Goal: Task Accomplishment & Management: Complete application form

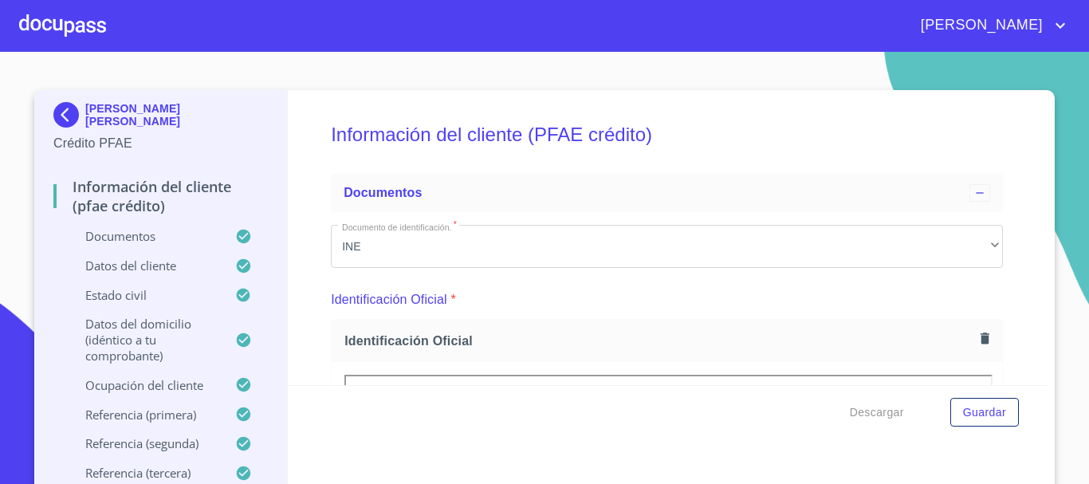
scroll to position [4305, 0]
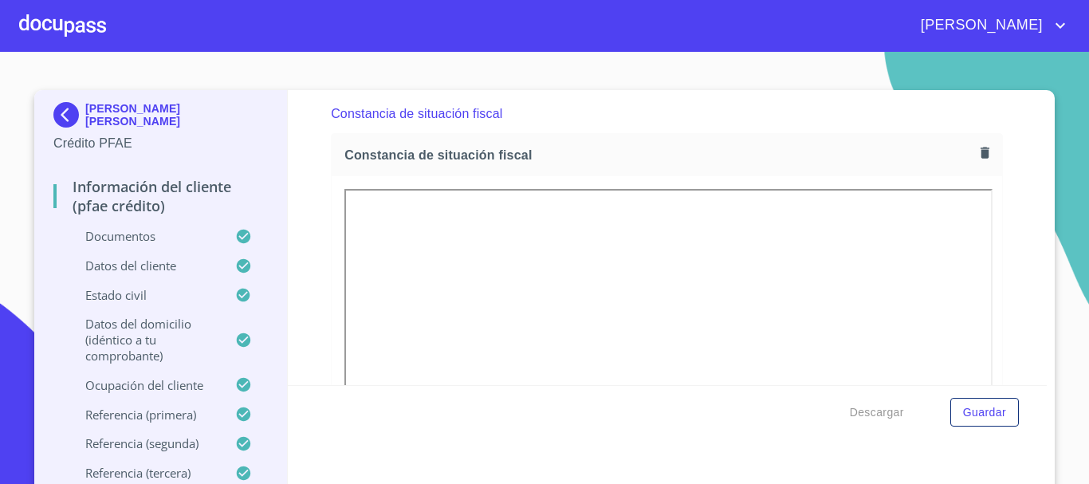
click at [65, 32] on div at bounding box center [62, 25] width 87 height 51
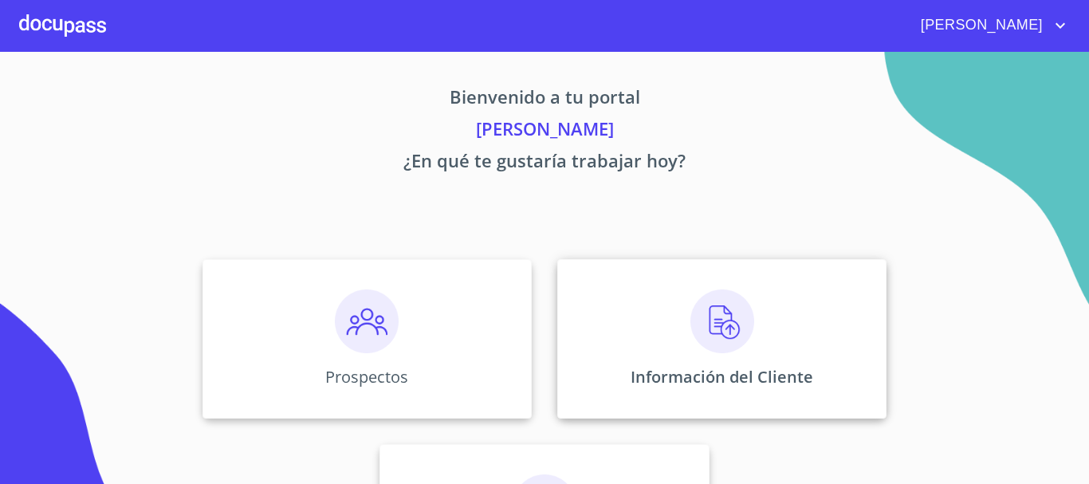
click at [712, 320] on img at bounding box center [722, 321] width 64 height 64
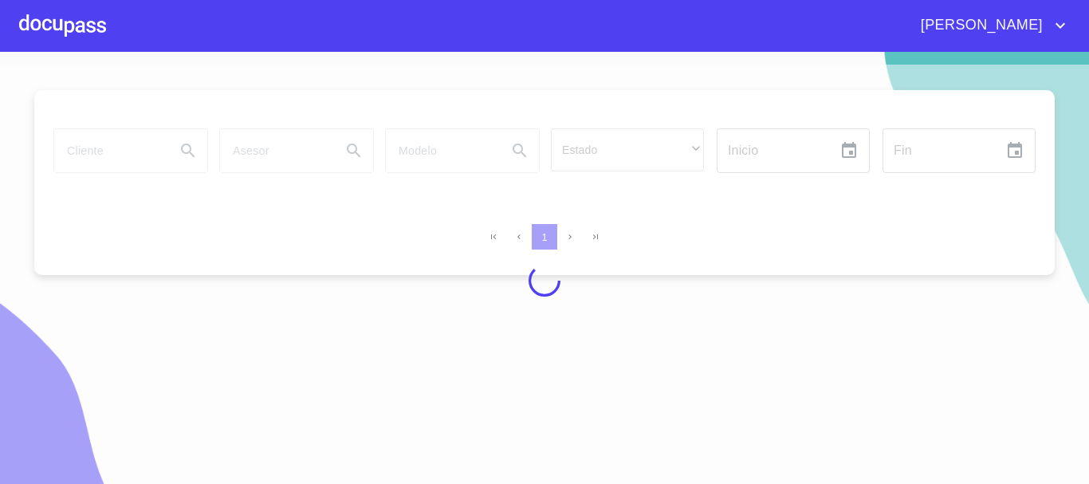
click at [100, 152] on div at bounding box center [544, 281] width 1089 height 432
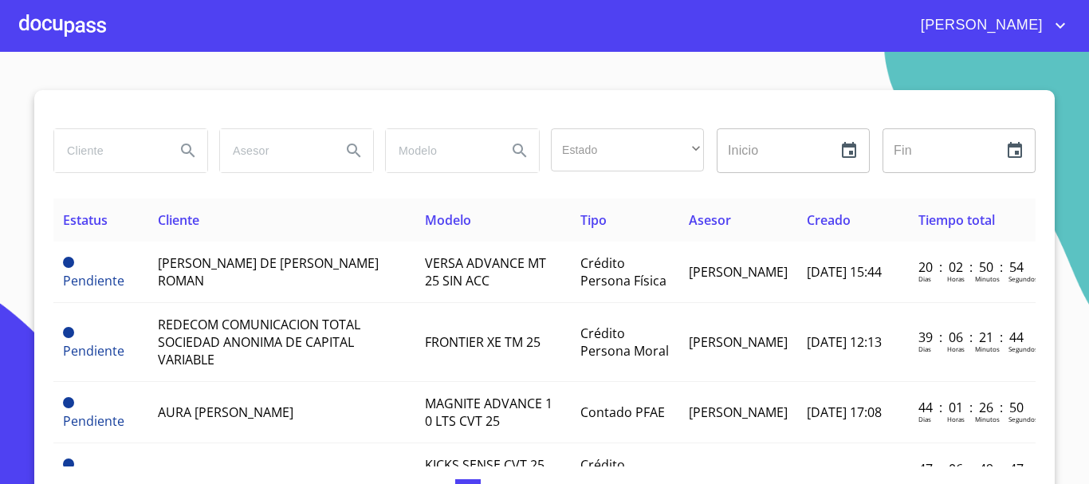
click at [138, 166] on input "search" at bounding box center [108, 150] width 108 height 43
type input "[PERSON_NAME]"
click at [40, 24] on div at bounding box center [62, 25] width 87 height 51
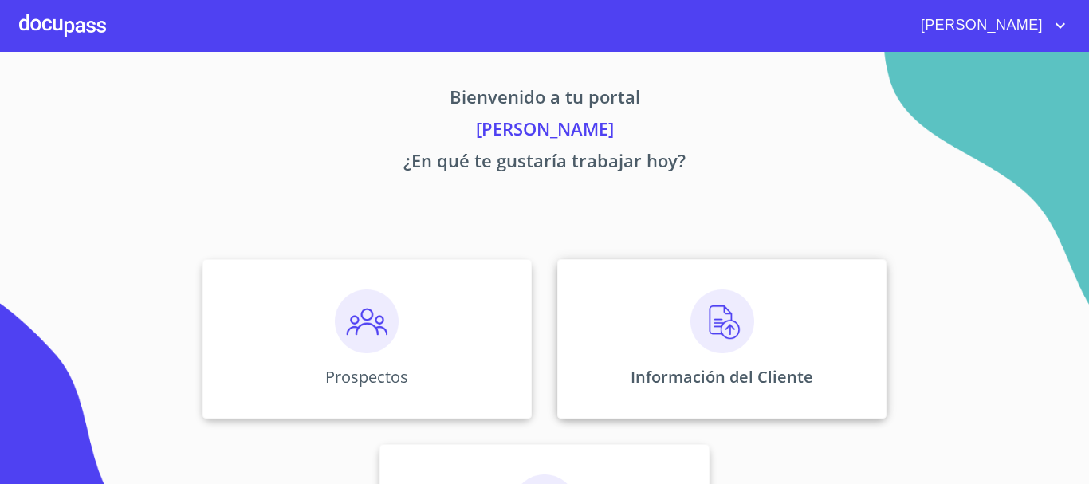
click at [718, 321] on img at bounding box center [722, 321] width 64 height 64
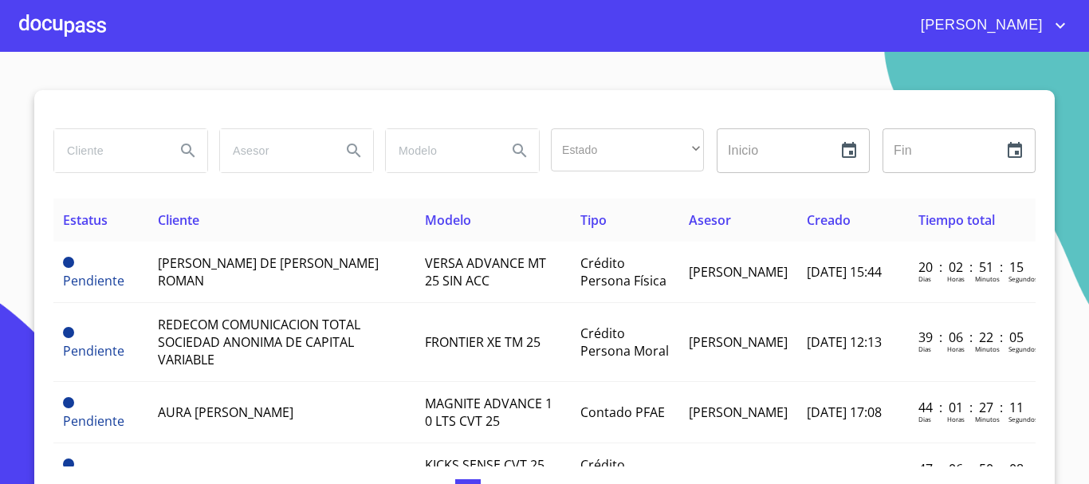
click at [97, 148] on input "search" at bounding box center [108, 150] width 108 height 43
type input "[PERSON_NAME] [PERSON_NAME]"
click at [179, 156] on icon "Search" at bounding box center [188, 150] width 19 height 19
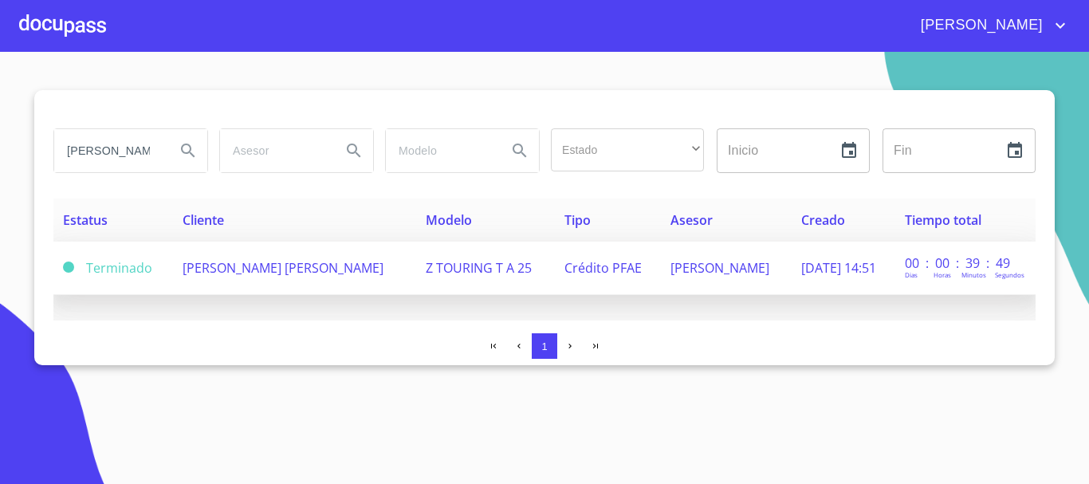
click at [214, 266] on span "[PERSON_NAME] [PERSON_NAME]" at bounding box center [283, 268] width 201 height 18
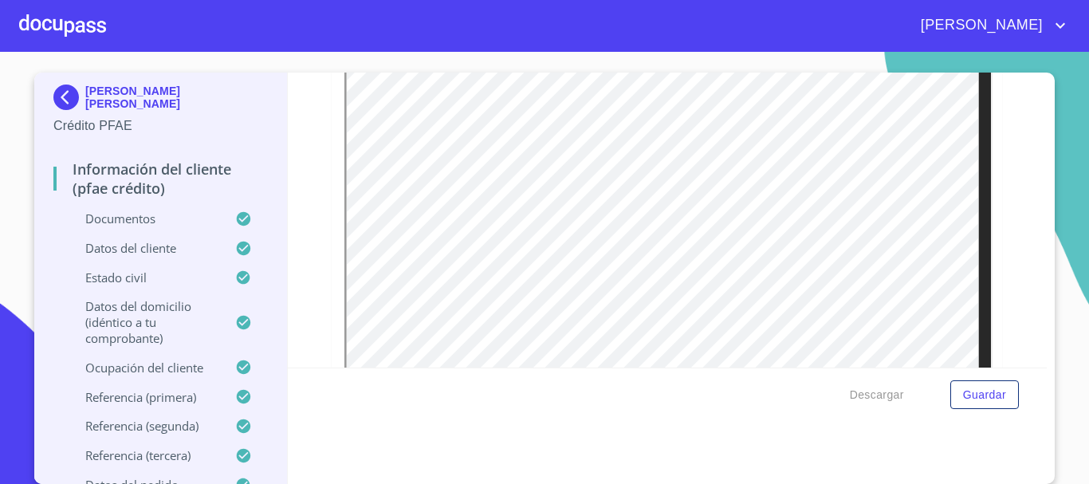
click at [43, 26] on div at bounding box center [62, 25] width 87 height 51
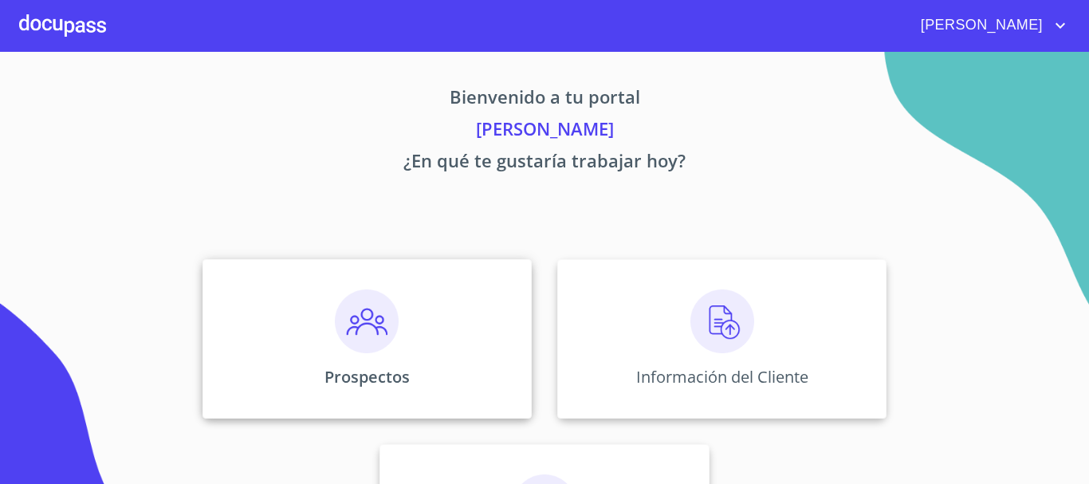
drag, startPoint x: 340, startPoint y: 312, endPoint x: 352, endPoint y: 321, distance: 14.8
click at [352, 321] on img at bounding box center [367, 321] width 64 height 64
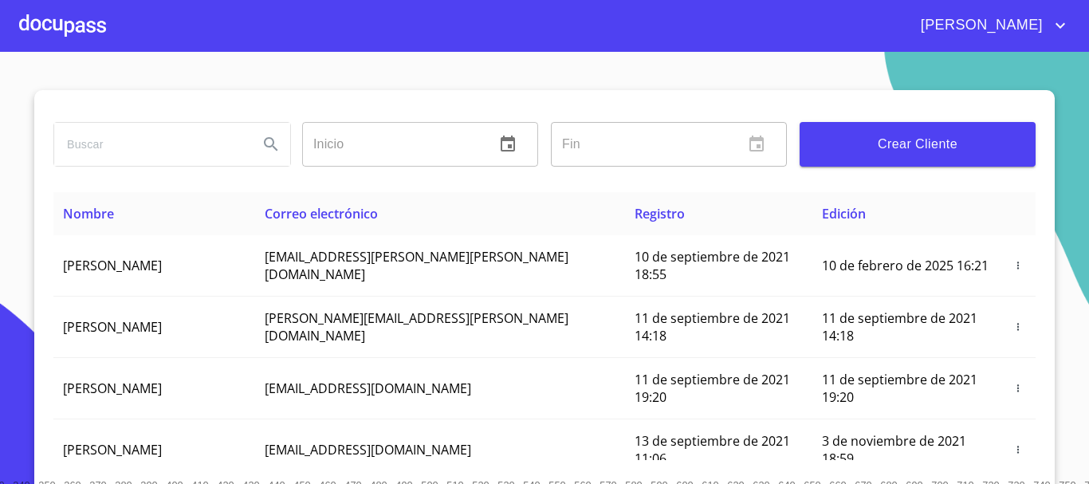
click at [206, 133] on input "search" at bounding box center [149, 144] width 191 height 43
type input "[PERSON_NAME] [PERSON_NAME]"
click at [268, 151] on icon "Search" at bounding box center [271, 144] width 19 height 19
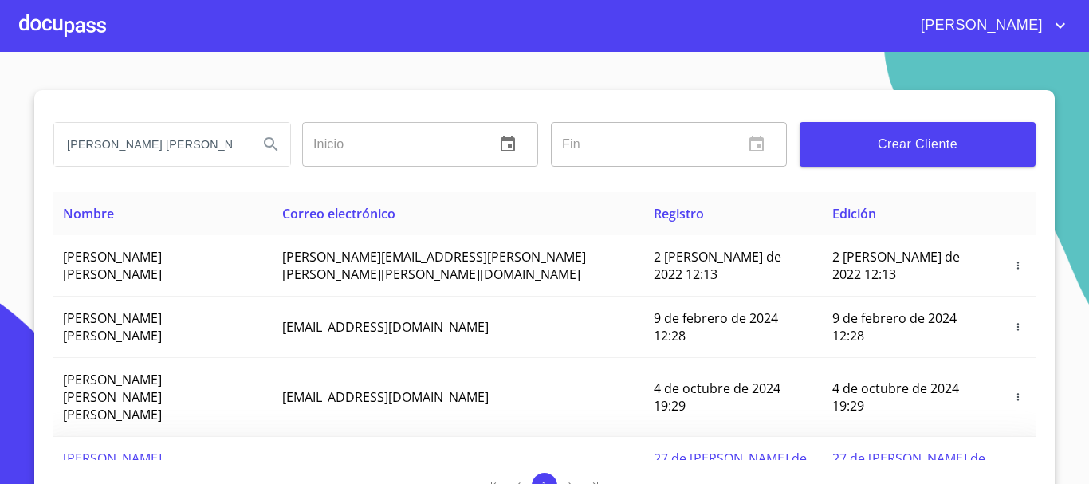
click at [162, 450] on span "[PERSON_NAME] [PERSON_NAME]" at bounding box center [112, 467] width 99 height 35
click at [1013, 462] on icon "button" at bounding box center [1018, 467] width 11 height 11
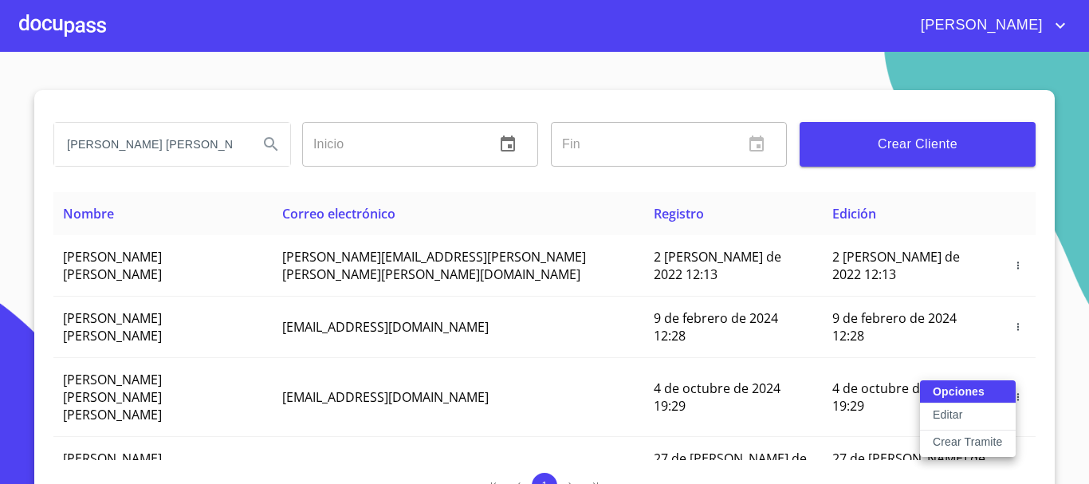
click at [939, 419] on p "Editar" at bounding box center [947, 415] width 29 height 16
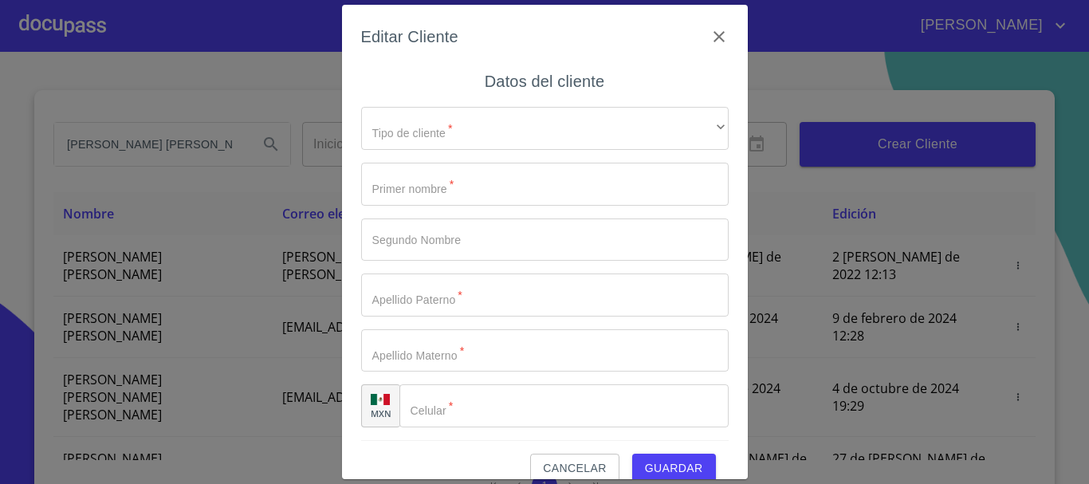
type input "[PERSON_NAME]"
type input "[PHONE_NUMBER]"
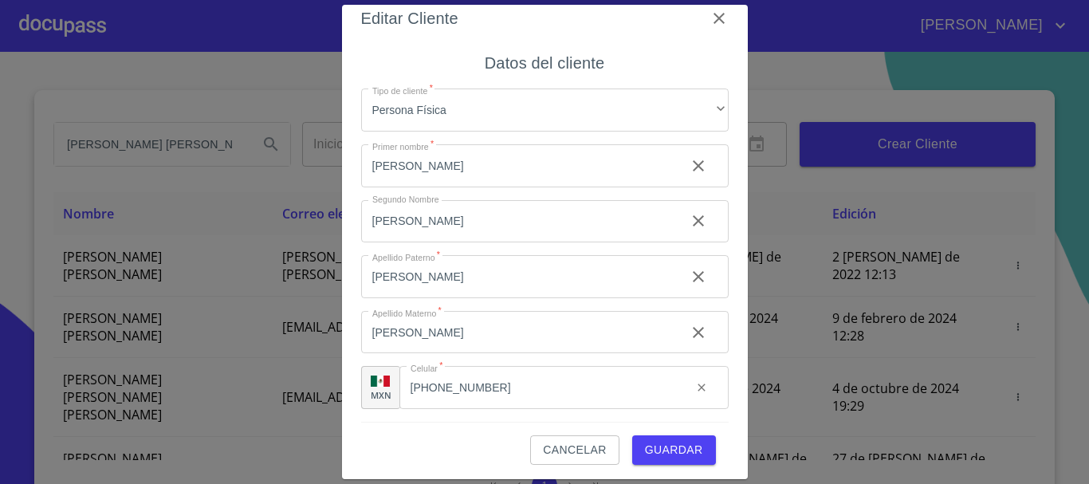
scroll to position [23, 0]
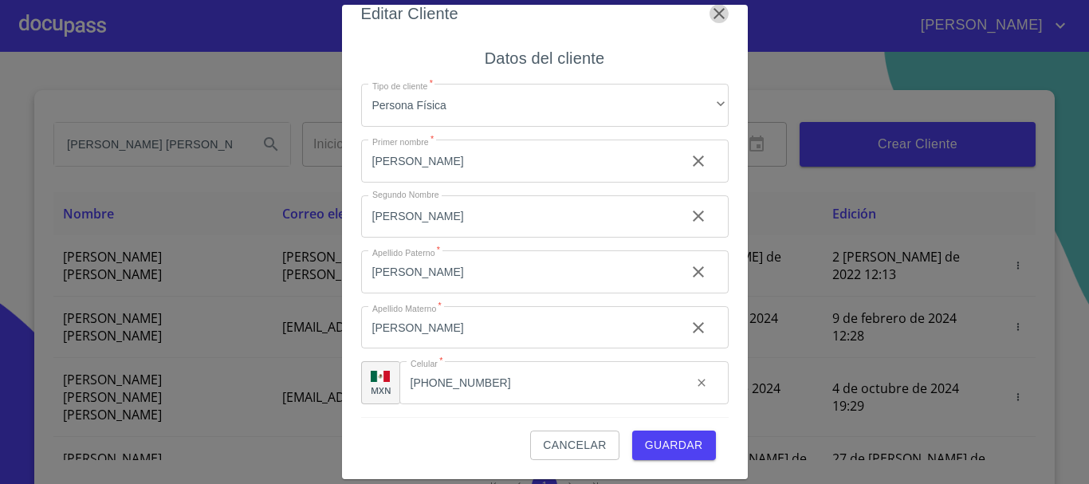
drag, startPoint x: 703, startPoint y: 8, endPoint x: 702, endPoint y: 18, distance: 10.4
click at [710, 8] on icon "button" at bounding box center [719, 13] width 19 height 19
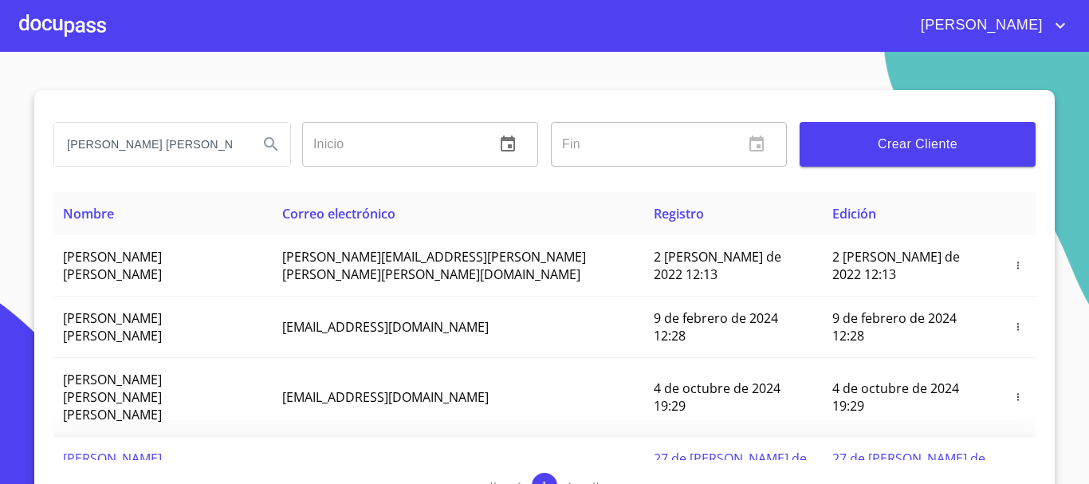
click at [1013, 462] on icon "button" at bounding box center [1018, 467] width 11 height 11
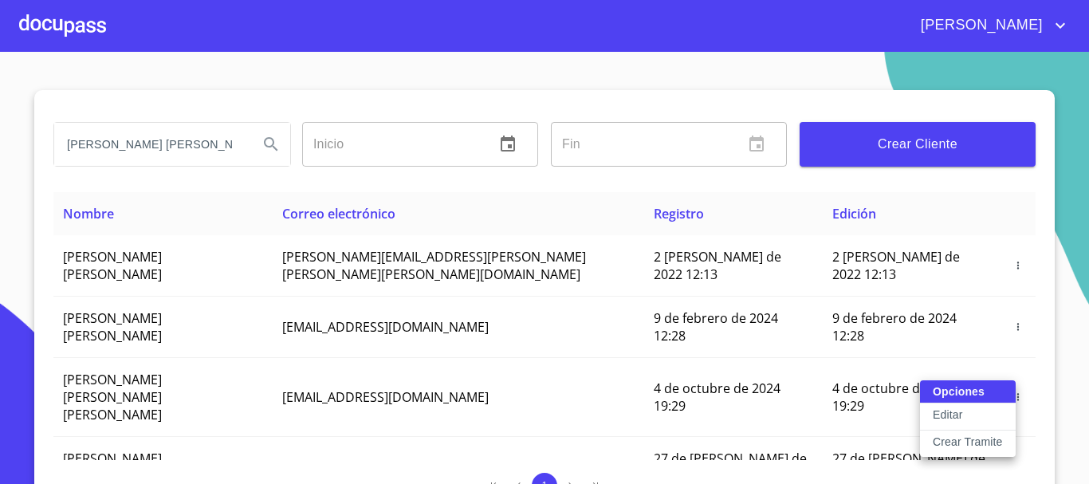
click at [935, 448] on p "Crear Tramite" at bounding box center [968, 442] width 70 height 16
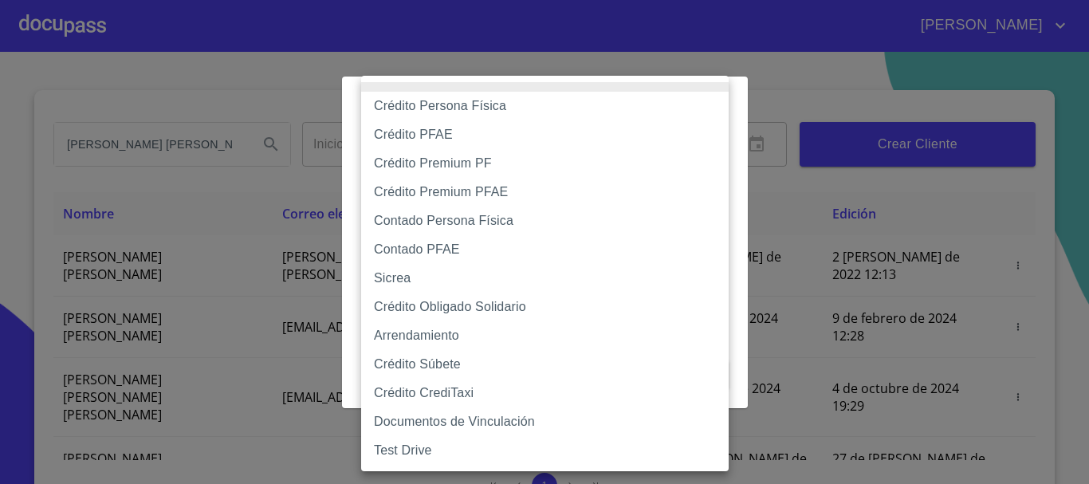
click at [632, 174] on body "[PERSON_NAME] [PERSON_NAME] [PERSON_NAME] Inicio ​ Fin ​ Crear Cliente Nombre C…" at bounding box center [544, 242] width 1089 height 484
click at [438, 136] on li "Crédito PFAE" at bounding box center [545, 134] width 368 height 29
type input "60bfa0150d9865ccc24afd7c"
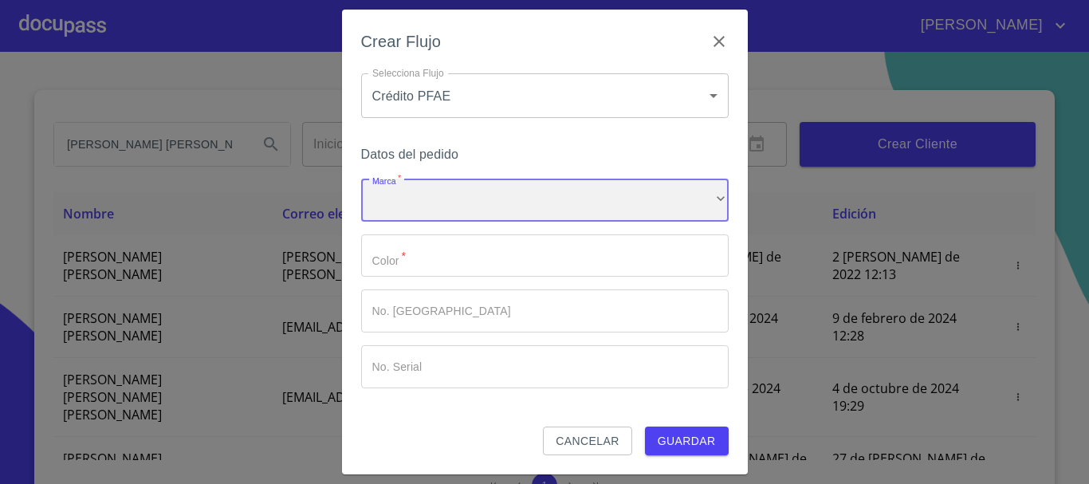
click at [450, 202] on div "​" at bounding box center [545, 200] width 368 height 43
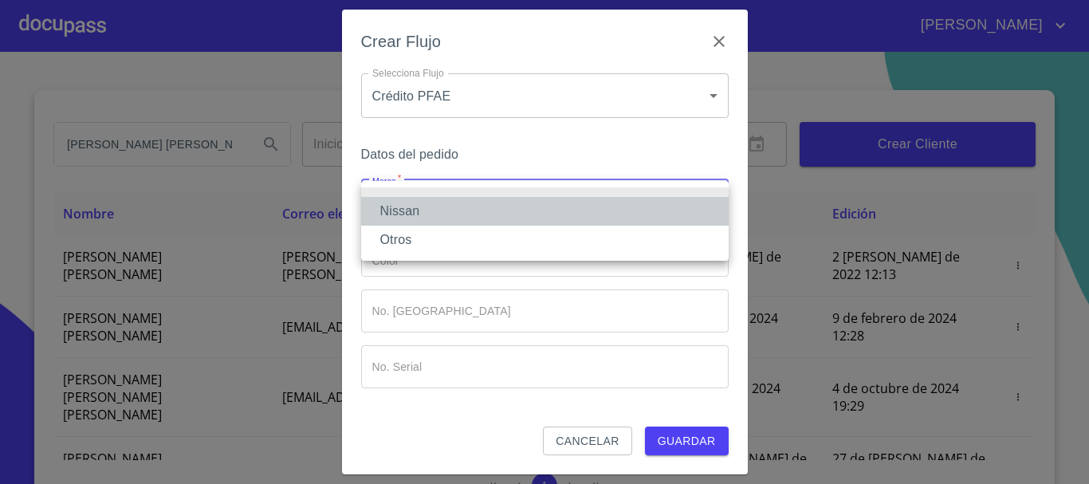
click at [442, 222] on li "Nissan" at bounding box center [545, 211] width 368 height 29
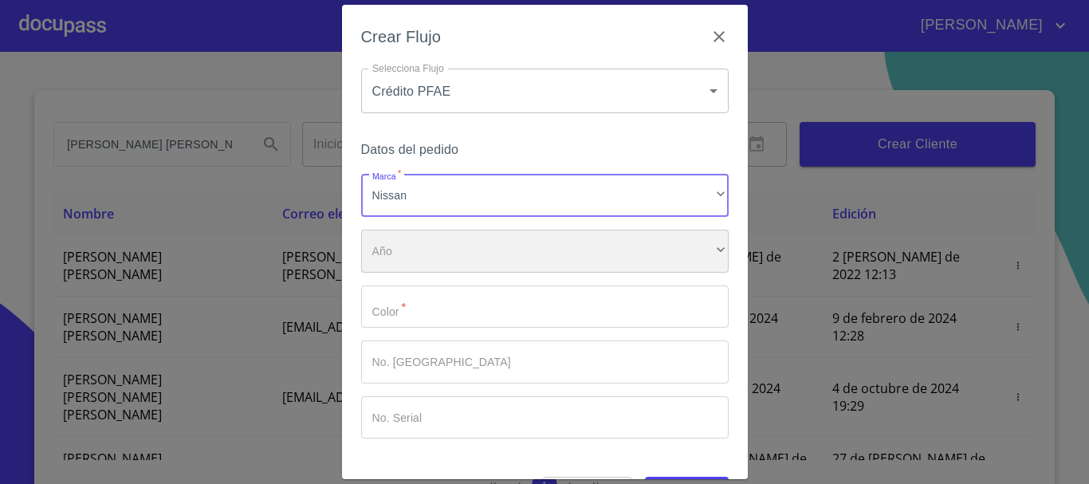
click at [441, 258] on div "​" at bounding box center [545, 251] width 368 height 43
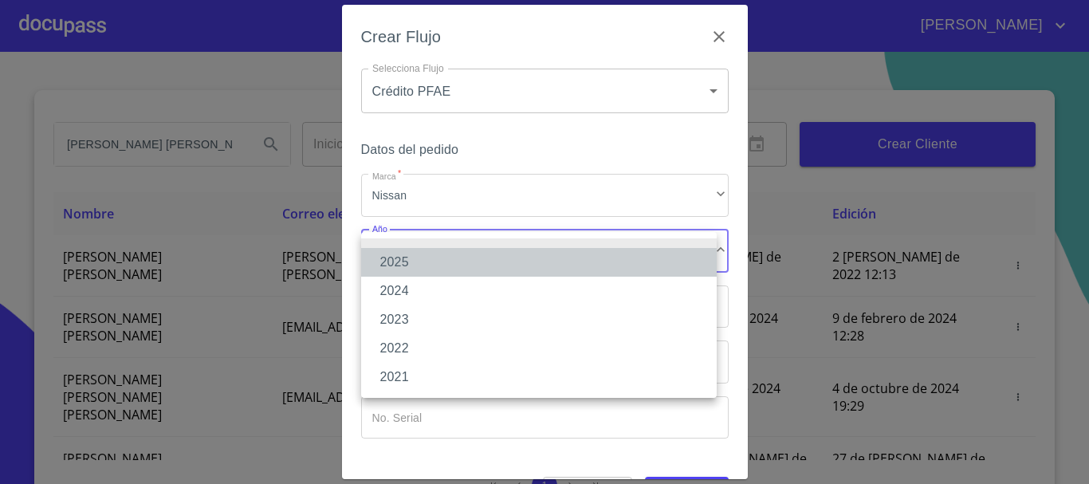
click at [438, 259] on li "2025" at bounding box center [539, 262] width 356 height 29
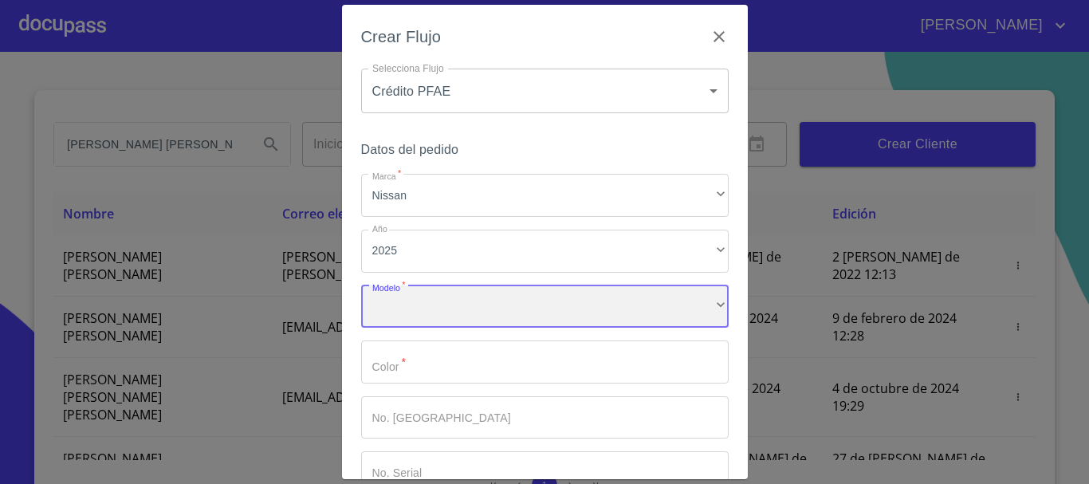
click at [439, 319] on div "​" at bounding box center [545, 306] width 368 height 43
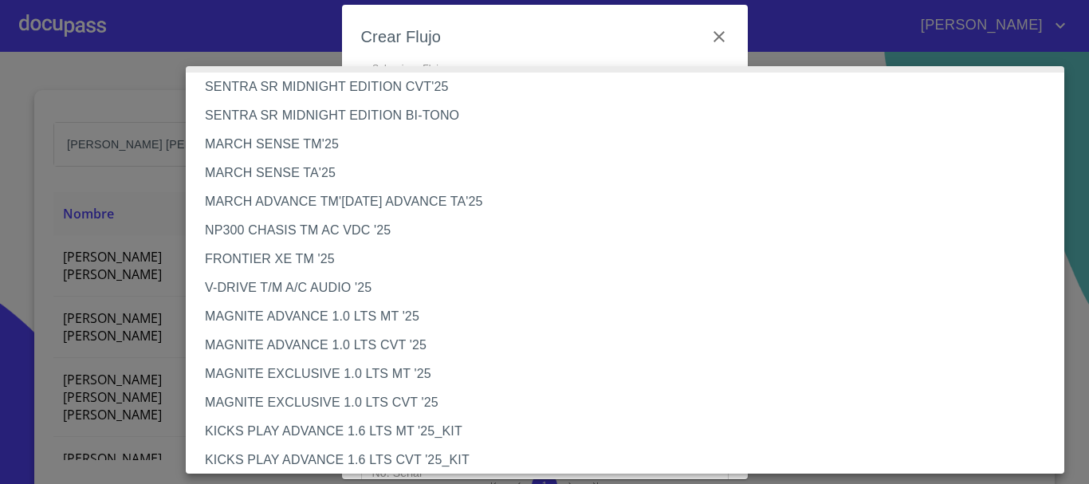
scroll to position [0, 0]
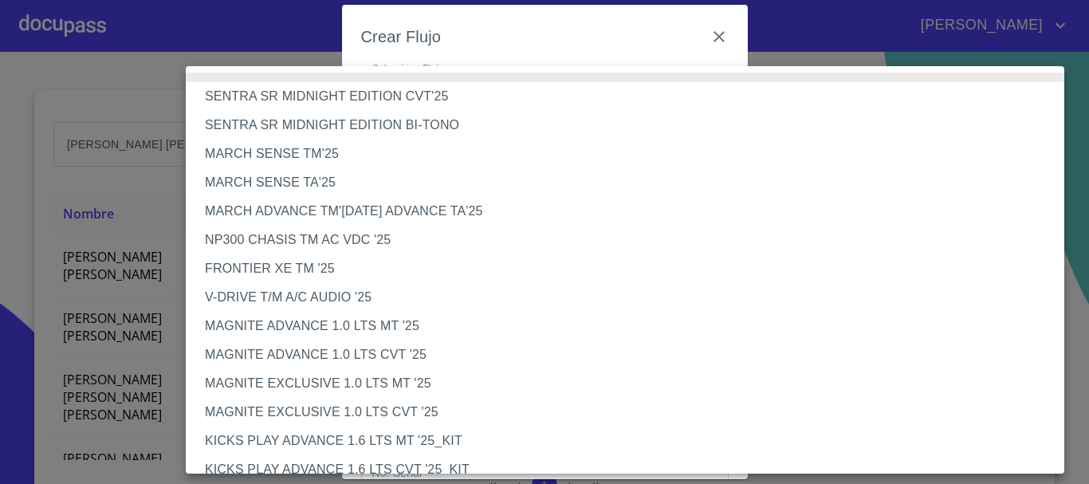
click at [289, 265] on li "FRONTIER XE TM '25" at bounding box center [631, 268] width 891 height 29
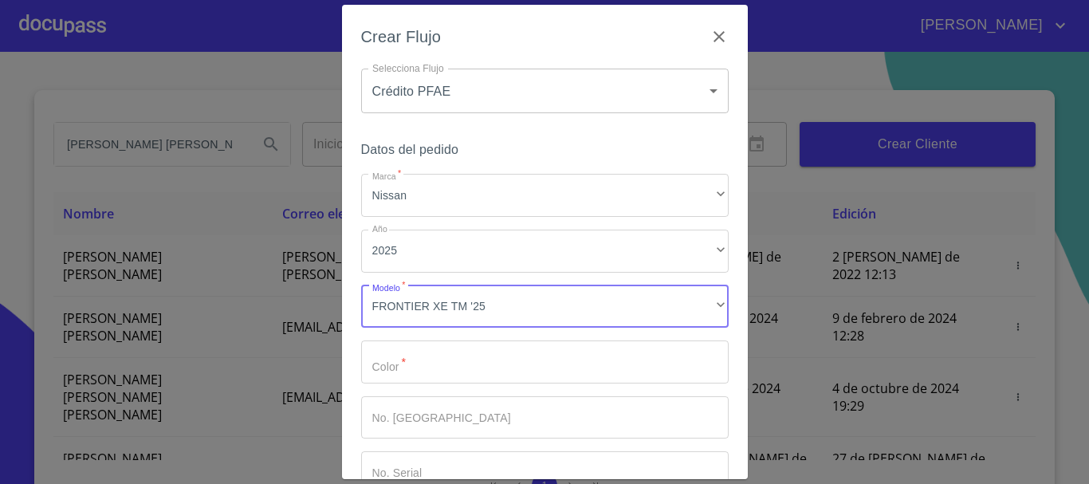
click at [464, 368] on input "Marca   *" at bounding box center [545, 361] width 368 height 43
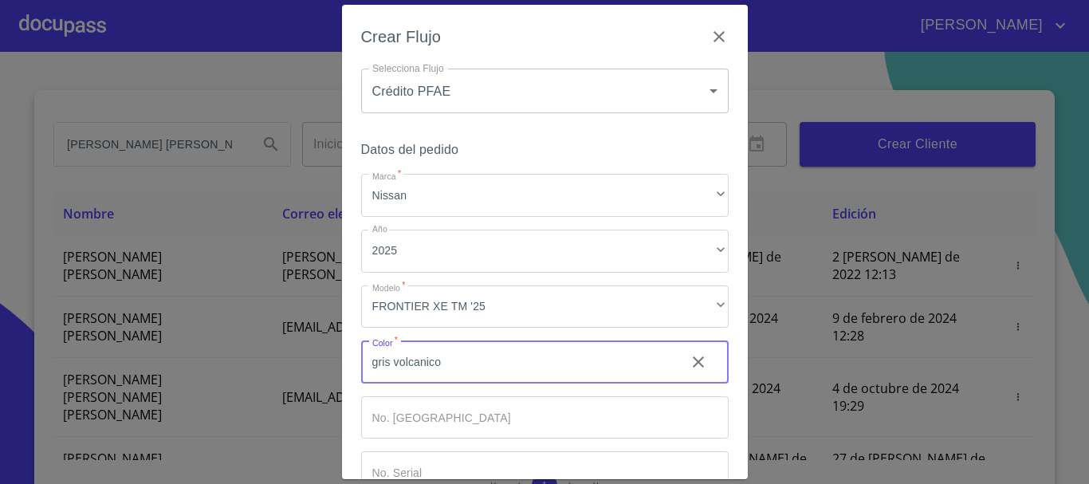
type input "gris volcanico"
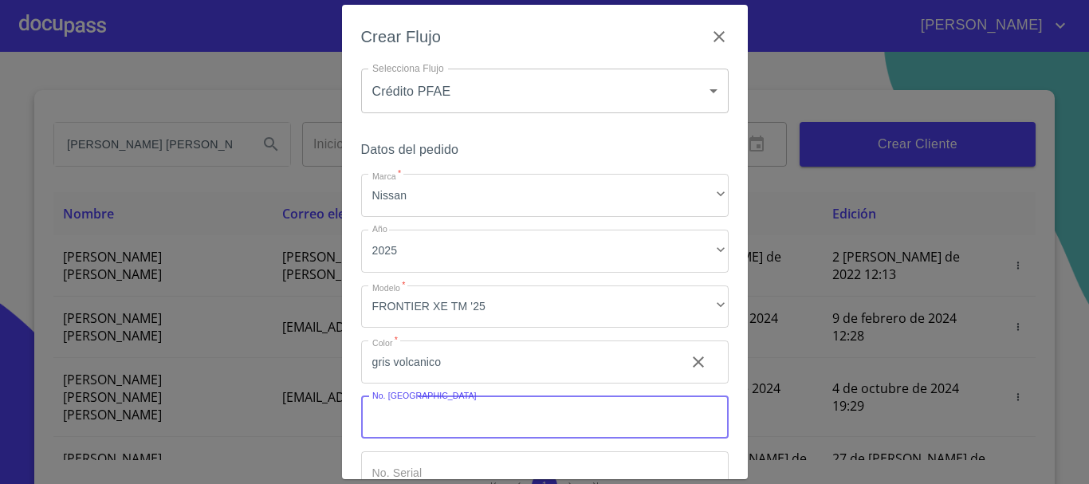
click at [434, 407] on input "Marca   *" at bounding box center [545, 417] width 368 height 43
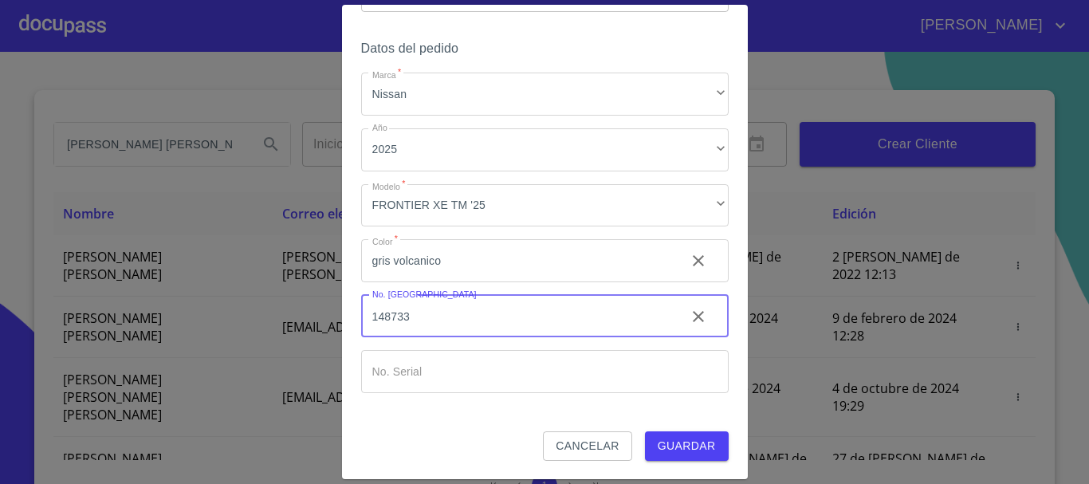
scroll to position [102, 0]
drag, startPoint x: 438, startPoint y: 332, endPoint x: 436, endPoint y: 346, distance: 14.4
click at [436, 341] on div "Marca   * Nissan ​ Año 2025 ​ Modelo   * FRONTIER XE TM '25 ​ Color   * gris vo…" at bounding box center [545, 232] width 368 height 321
type input "148733"
click at [436, 281] on input "Marca   *" at bounding box center [517, 259] width 312 height 43
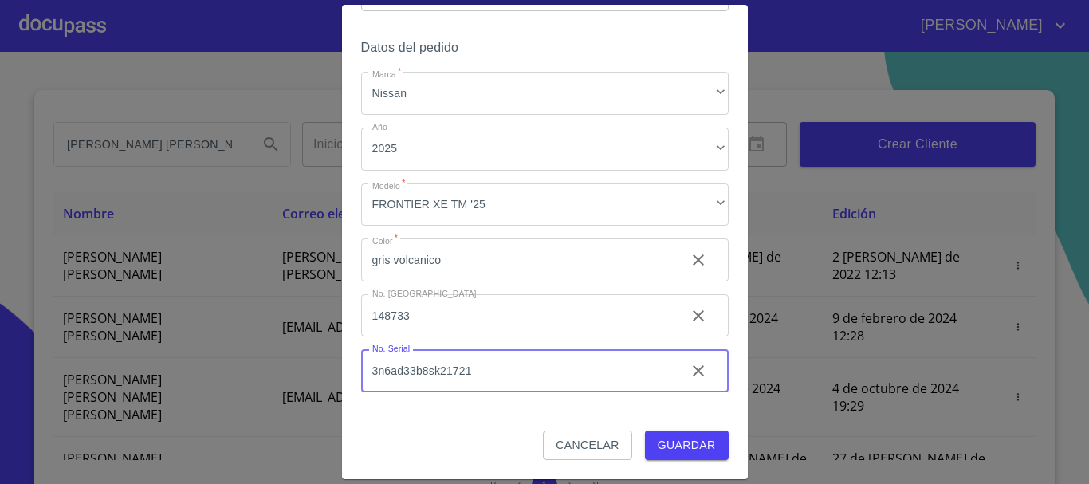
type input "3n6ad33b8sk21721"
click at [659, 455] on button "Guardar" at bounding box center [687, 445] width 84 height 29
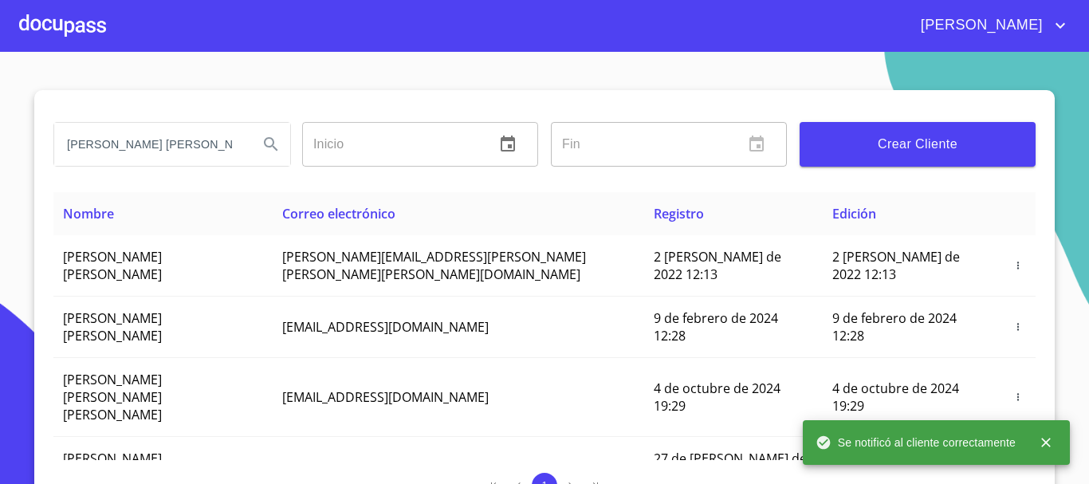
click at [61, 7] on div at bounding box center [62, 25] width 87 height 51
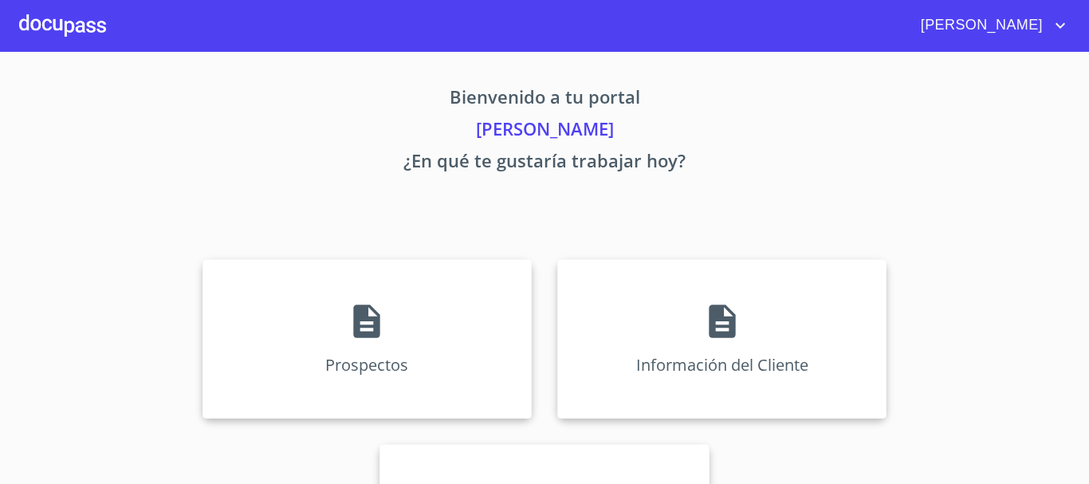
click at [61, 16] on div at bounding box center [62, 25] width 87 height 51
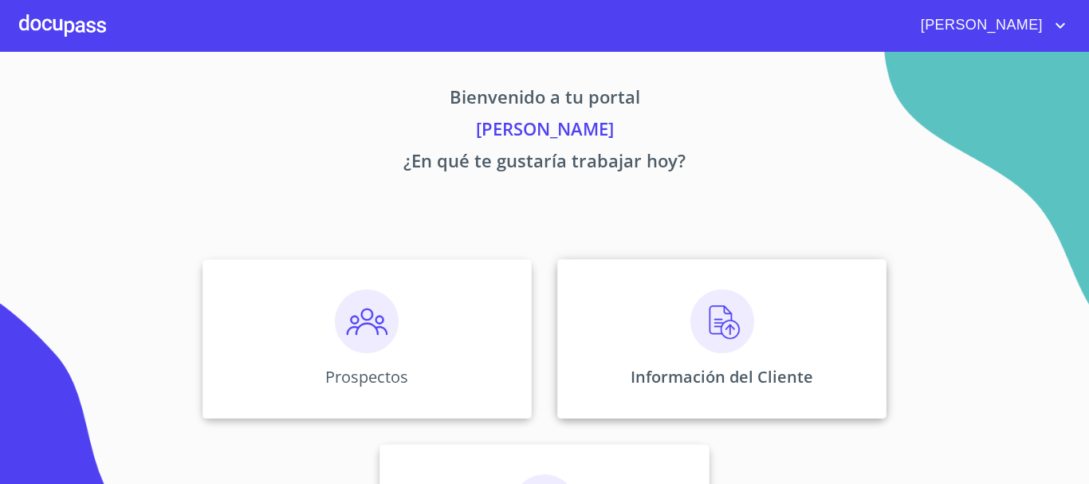
click at [739, 328] on img at bounding box center [722, 321] width 64 height 64
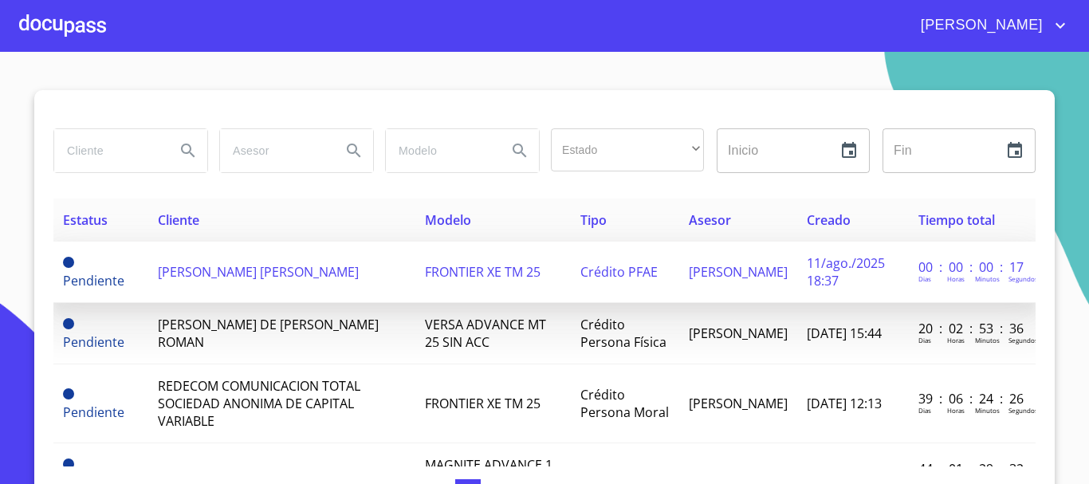
click at [206, 286] on td "[PERSON_NAME] [PERSON_NAME]" at bounding box center [281, 272] width 267 height 61
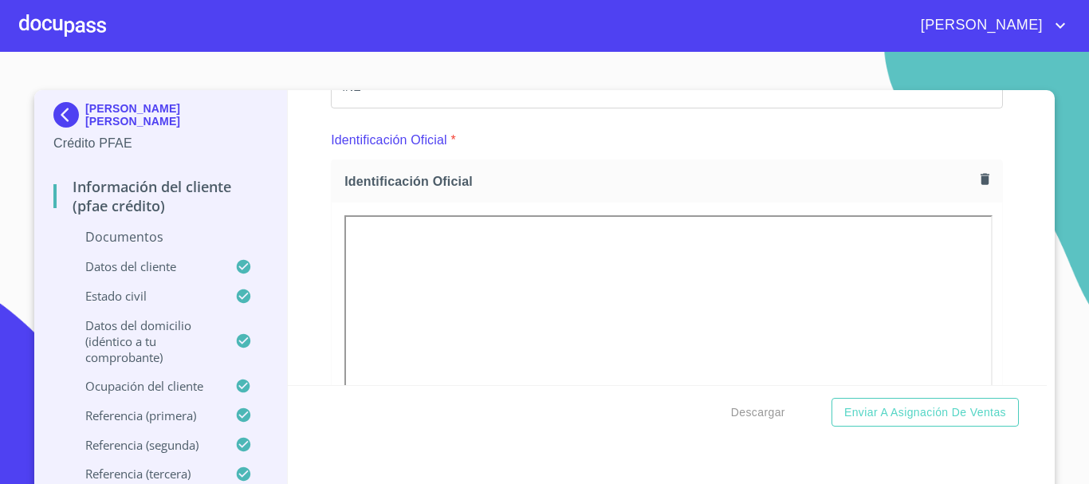
click at [72, 24] on div at bounding box center [62, 25] width 87 height 51
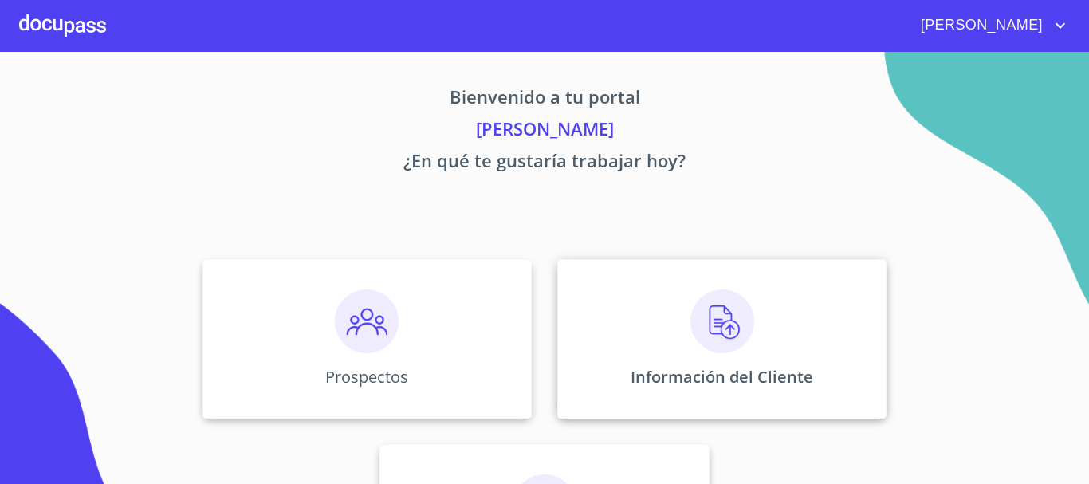
click at [695, 328] on img at bounding box center [722, 321] width 64 height 64
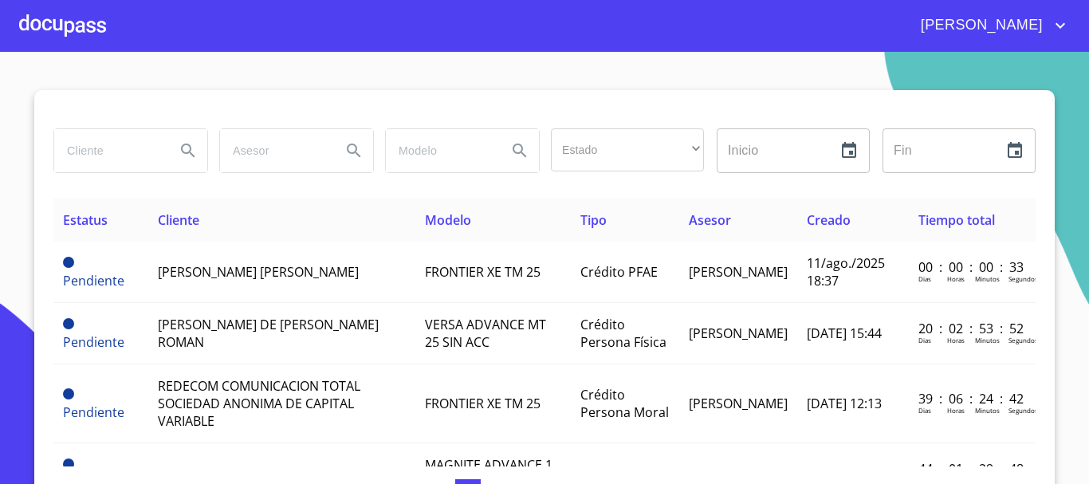
click at [124, 152] on input "search" at bounding box center [108, 150] width 108 height 43
type input "[PERSON_NAME]"
click at [187, 158] on icon "Search" at bounding box center [188, 150] width 19 height 19
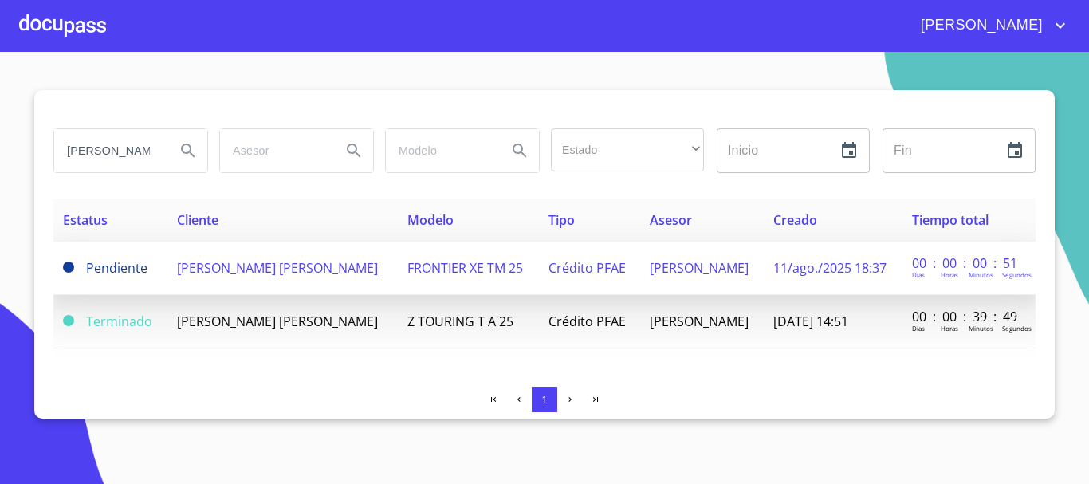
click at [302, 269] on span "[PERSON_NAME] [PERSON_NAME]" at bounding box center [277, 268] width 201 height 18
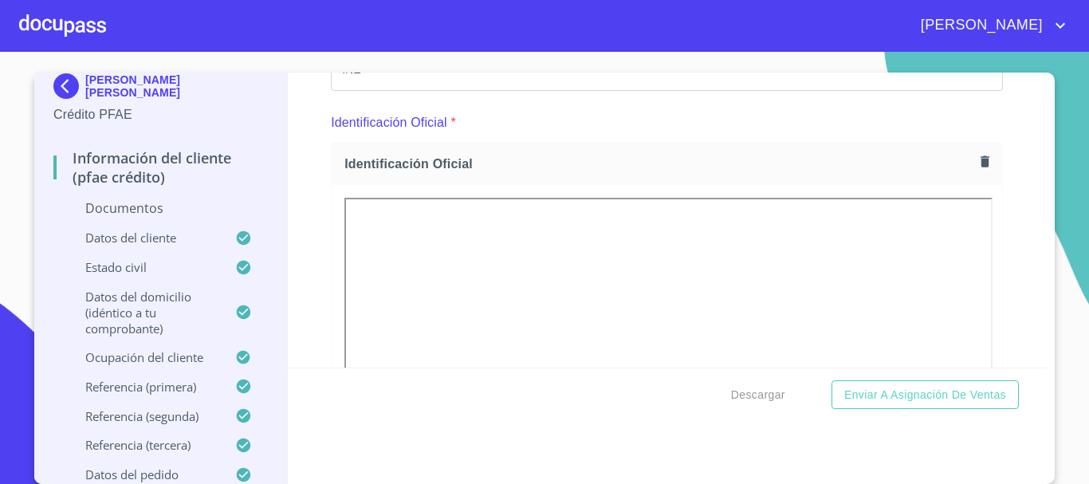
scroll to position [22, 0]
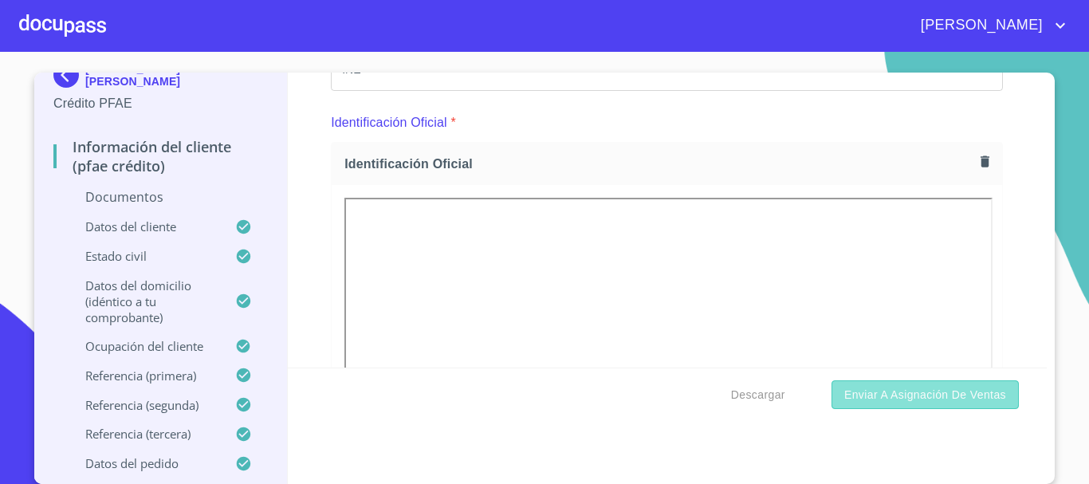
click at [923, 399] on span "Enviar a Asignación de Ventas" at bounding box center [925, 395] width 162 height 20
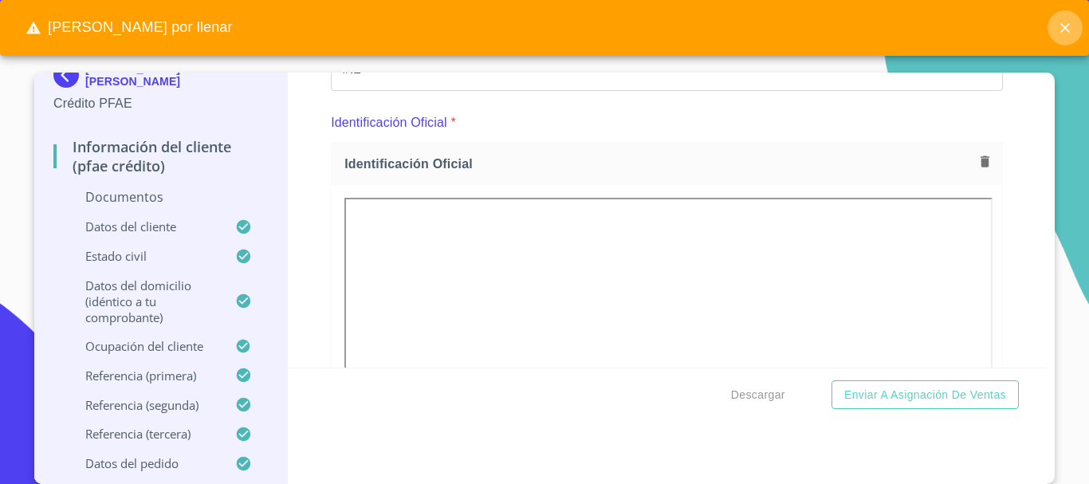
drag, startPoint x: 1068, startPoint y: 20, endPoint x: 962, endPoint y: 65, distance: 116.1
click at [1060, 23] on icon "close" at bounding box center [1065, 28] width 16 height 16
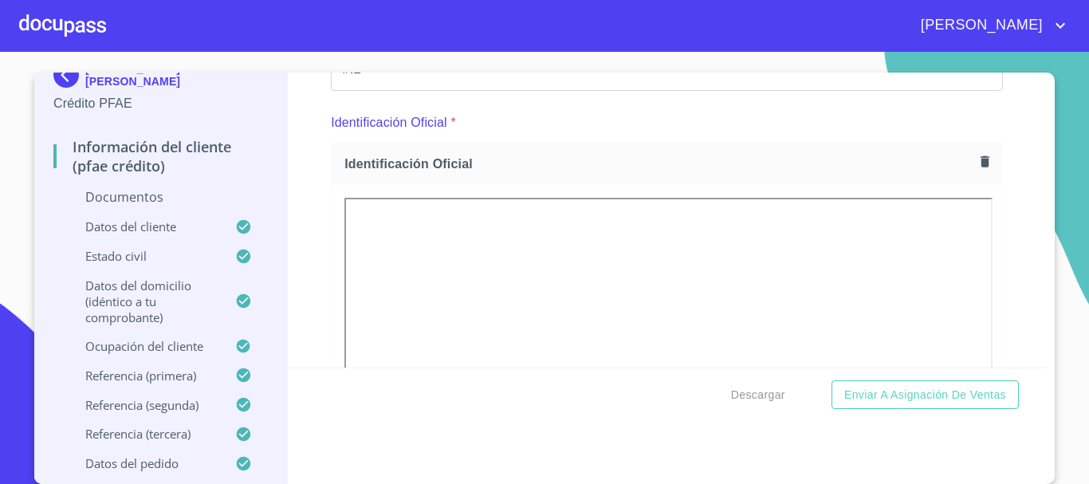
click at [150, 465] on p "Datos del pedido" at bounding box center [144, 463] width 182 height 16
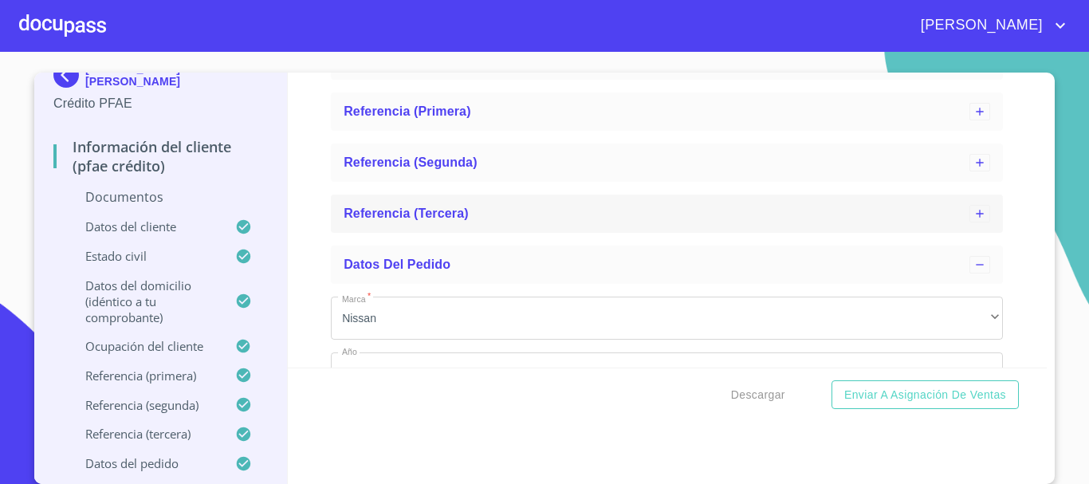
scroll to position [532, 0]
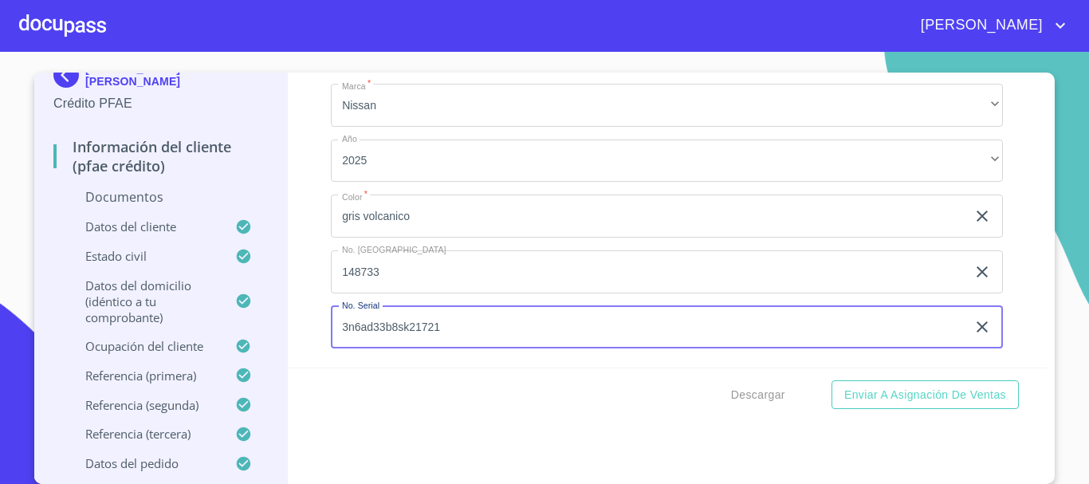
click at [446, 328] on input "3n6ad33b8sk21721" at bounding box center [648, 327] width 635 height 43
type input "3"
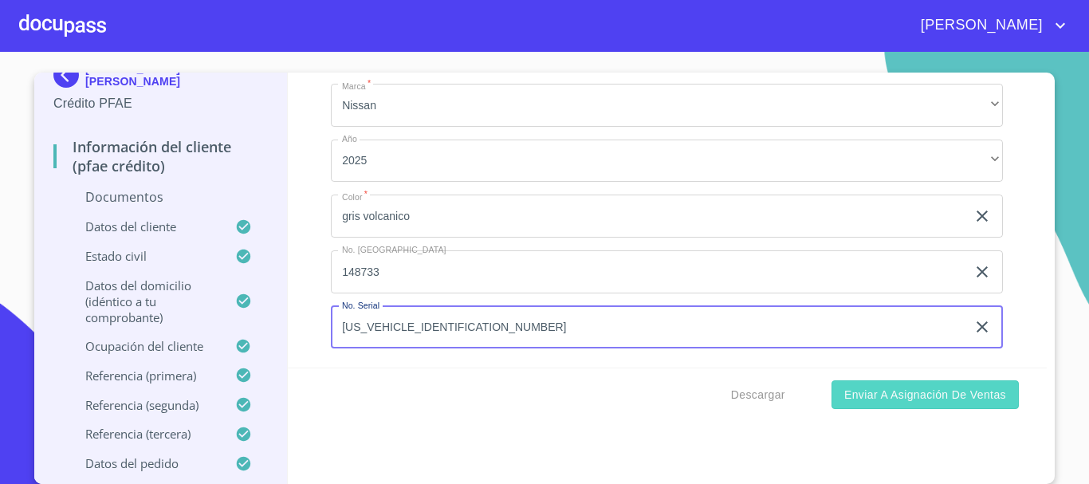
type input "[US_VEHICLE_IDENTIFICATION_NUMBER]"
click at [903, 399] on span "Enviar a Asignación de Ventas" at bounding box center [925, 395] width 162 height 20
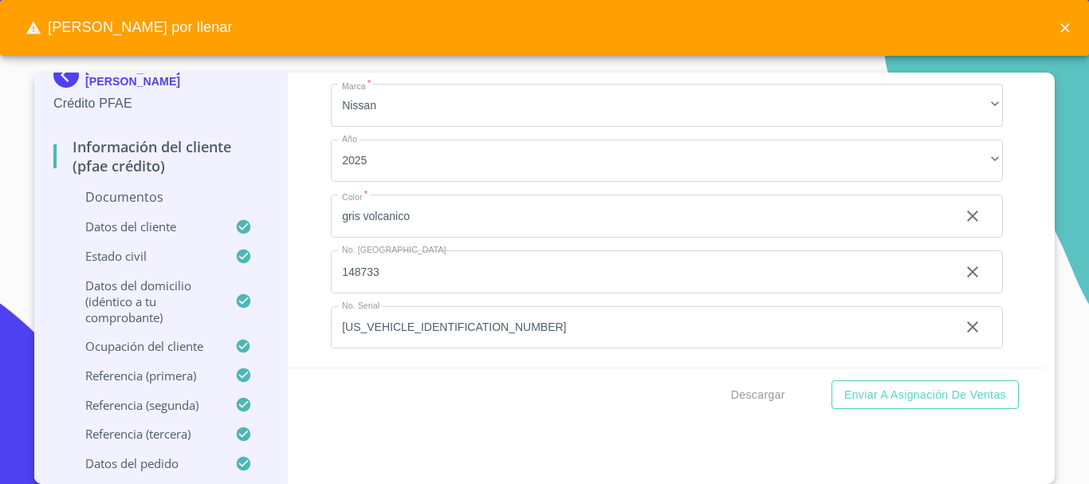
click at [1065, 26] on icon "close" at bounding box center [1065, 28] width 16 height 16
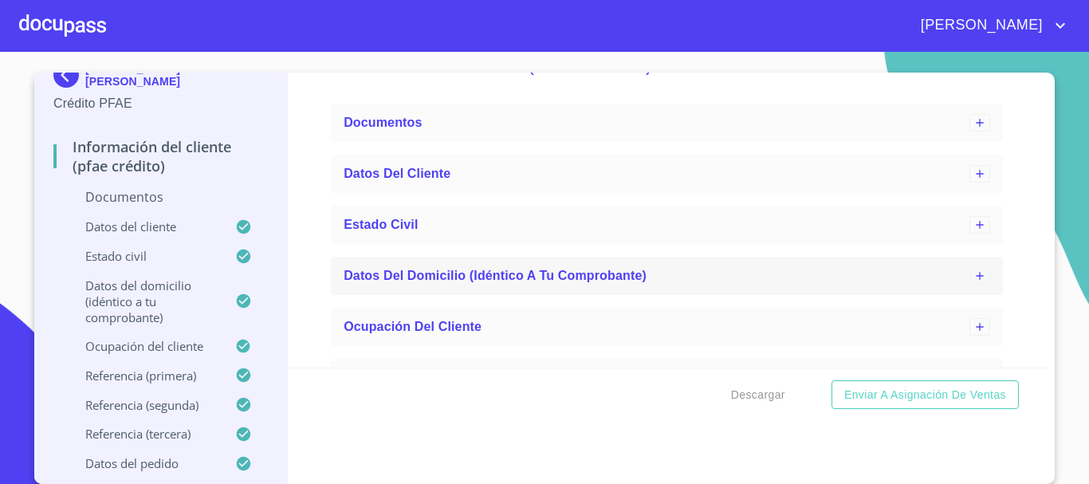
scroll to position [80, 0]
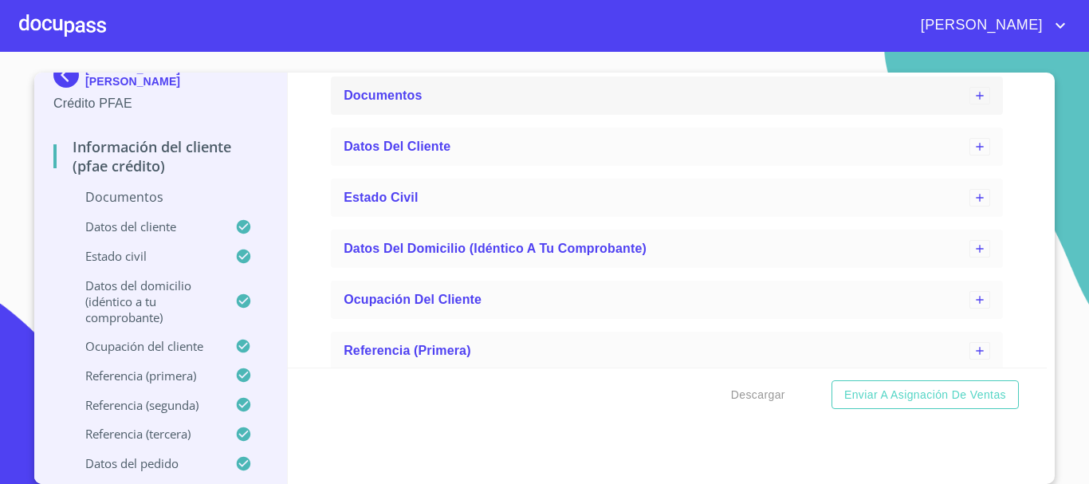
click at [393, 89] on span "Documentos" at bounding box center [383, 95] width 78 height 14
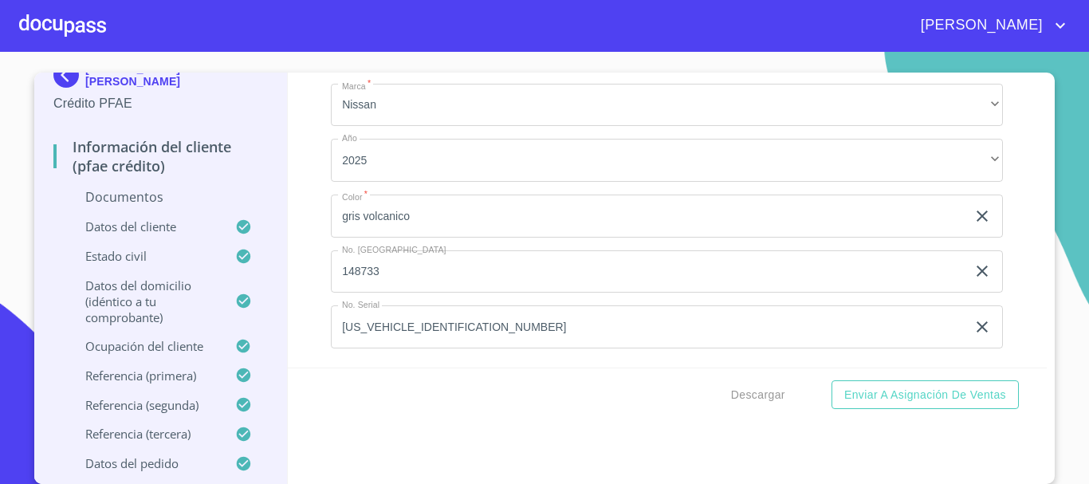
scroll to position [4088, 0]
click at [145, 201] on p "Documentos" at bounding box center [160, 197] width 214 height 18
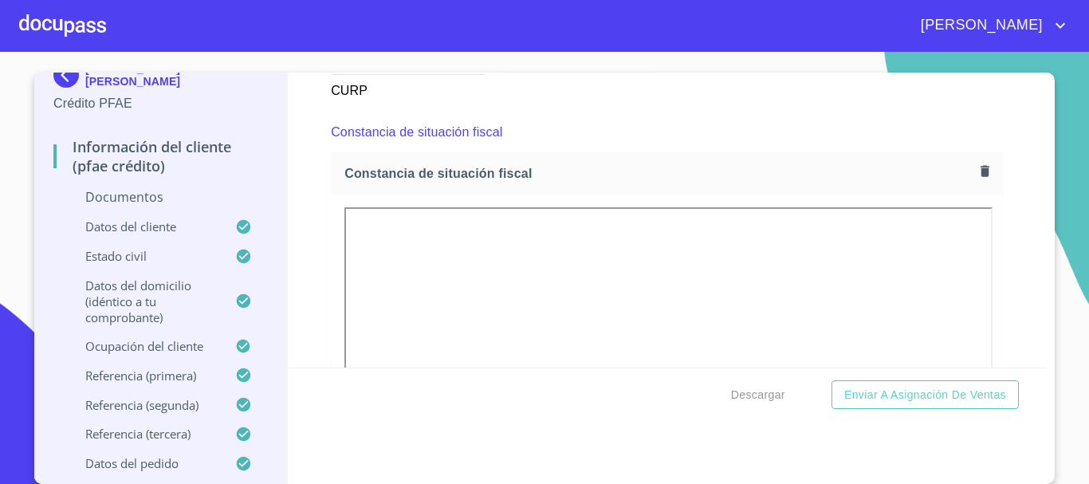
scroll to position [2921, 0]
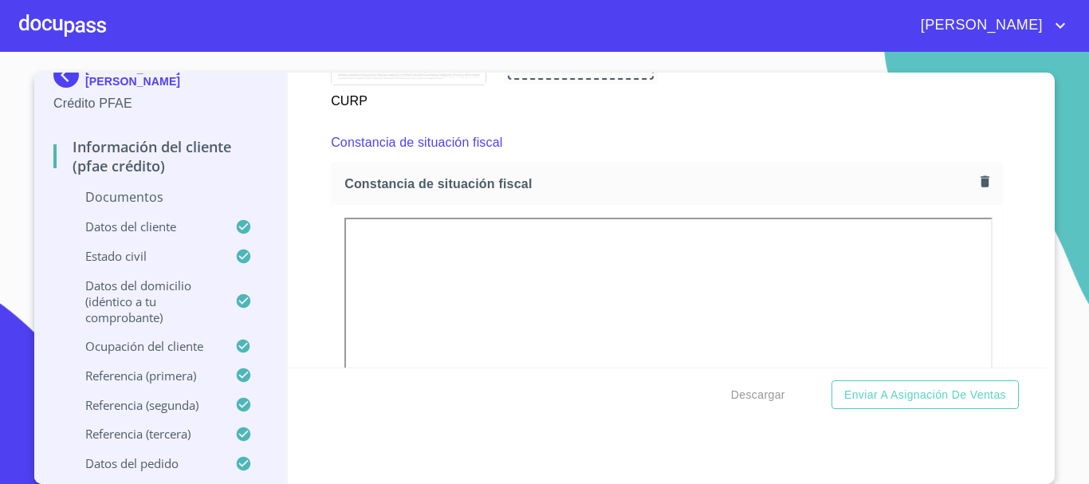
click at [65, 22] on div at bounding box center [62, 25] width 87 height 51
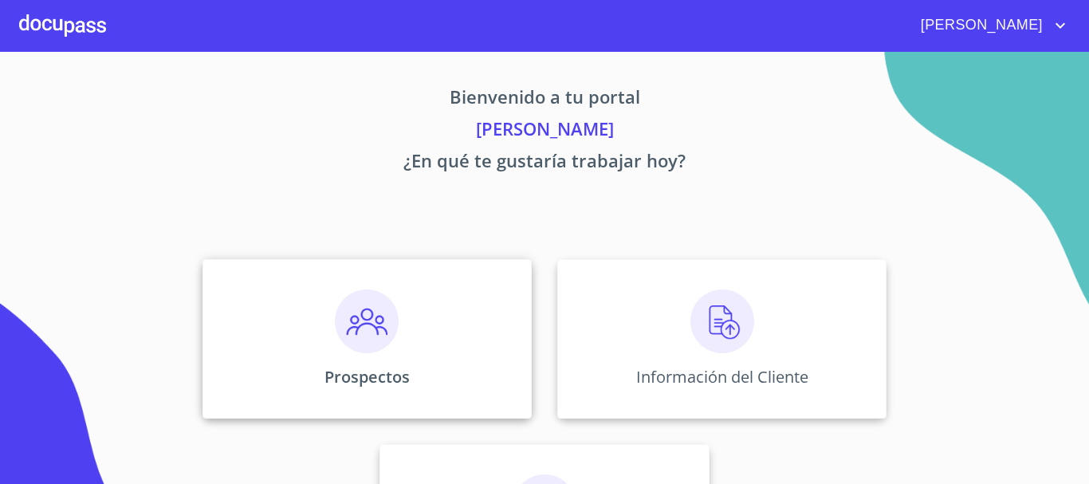
click at [356, 332] on img at bounding box center [367, 321] width 64 height 64
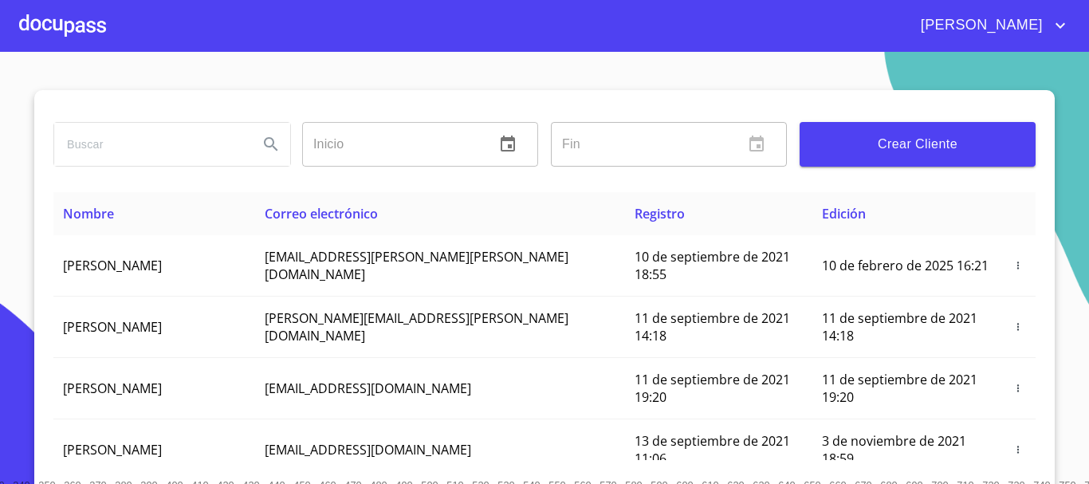
click at [90, 142] on input "search" at bounding box center [149, 144] width 191 height 43
click at [48, 24] on div at bounding box center [62, 25] width 87 height 51
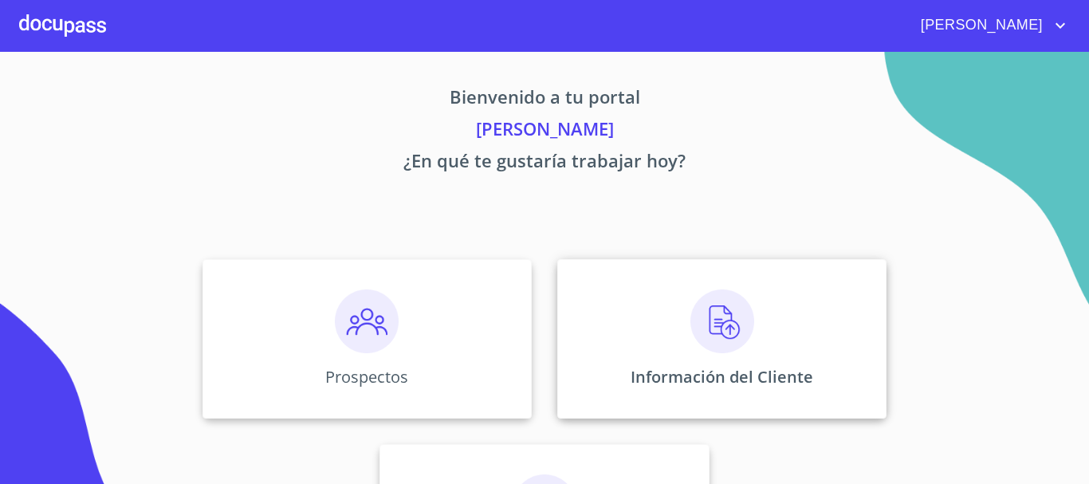
click at [730, 332] on img at bounding box center [722, 321] width 64 height 64
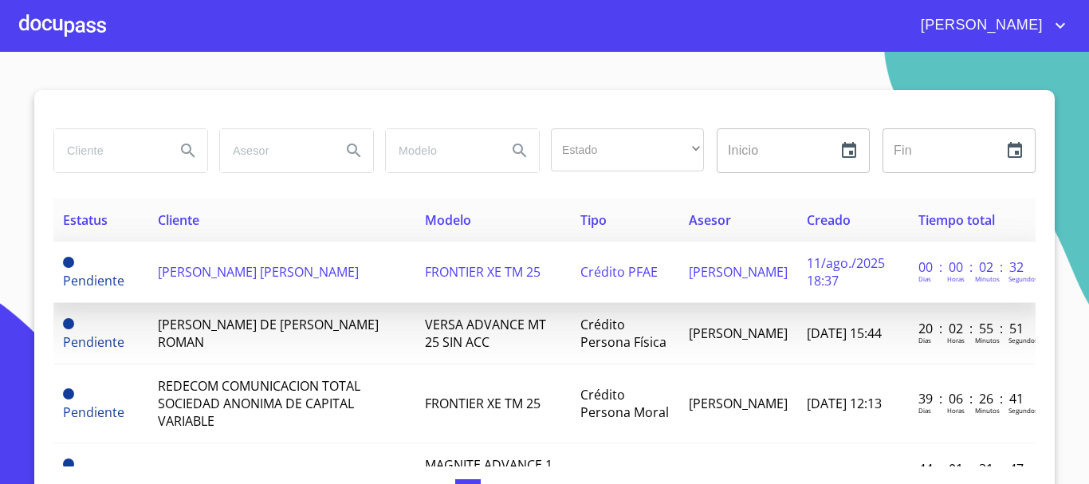
click at [189, 275] on span "[PERSON_NAME] [PERSON_NAME]" at bounding box center [258, 272] width 201 height 18
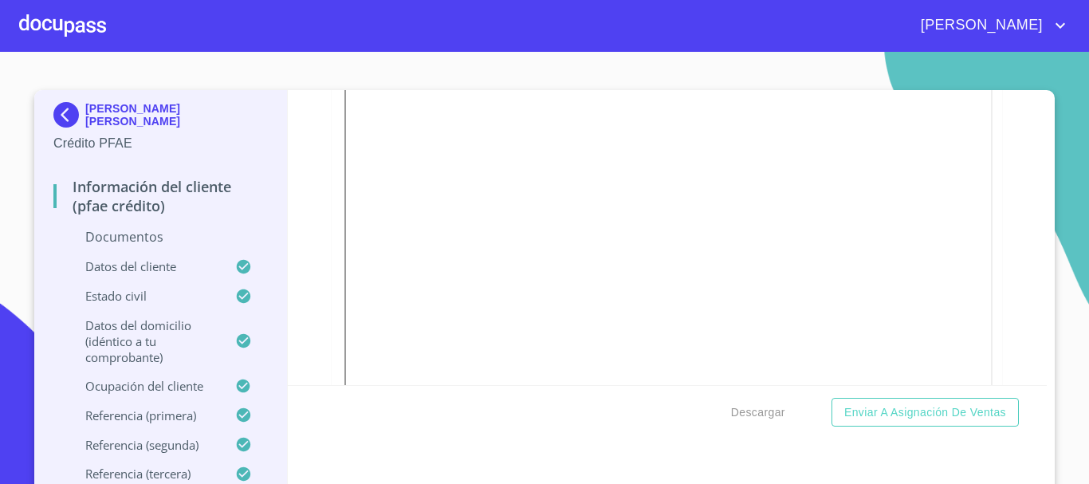
click at [63, 30] on div at bounding box center [62, 25] width 87 height 51
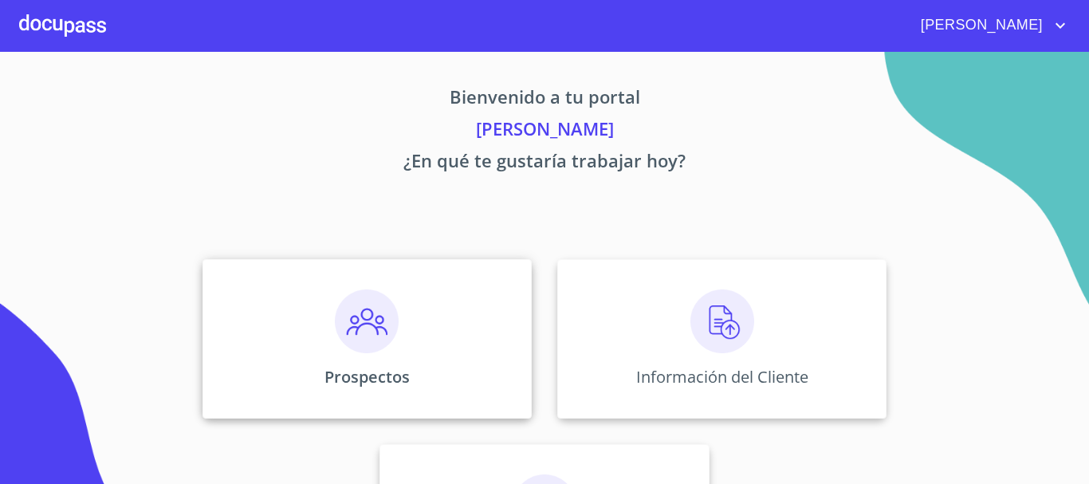
click at [355, 322] on img at bounding box center [367, 321] width 64 height 64
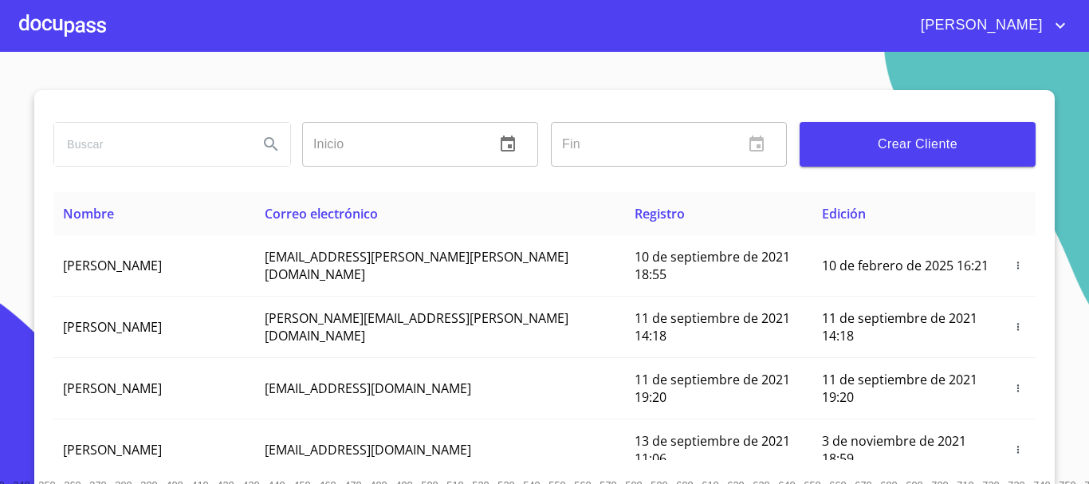
click at [171, 154] on input "search" at bounding box center [149, 144] width 191 height 43
type input "[PERSON_NAME]"
click at [94, 32] on div at bounding box center [62, 25] width 87 height 51
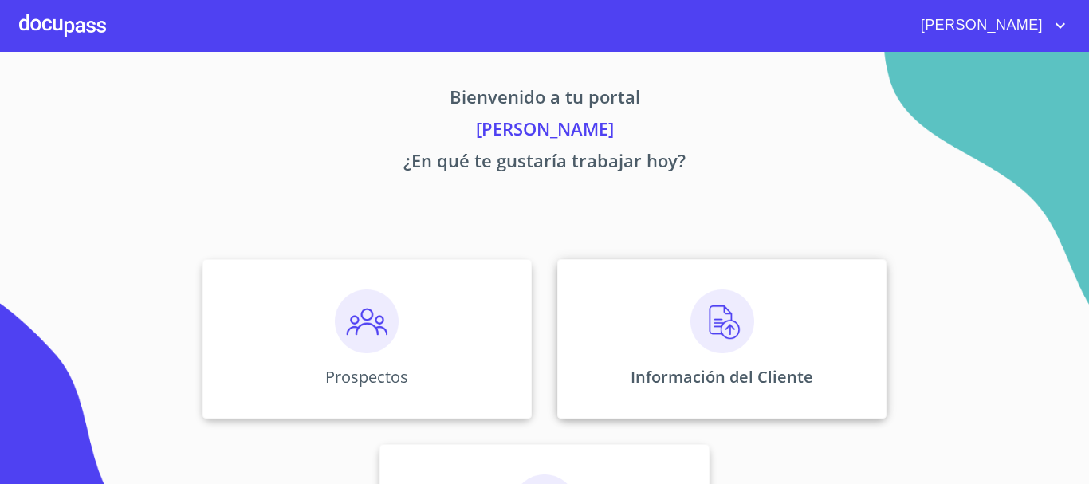
click at [718, 334] on img at bounding box center [722, 321] width 64 height 64
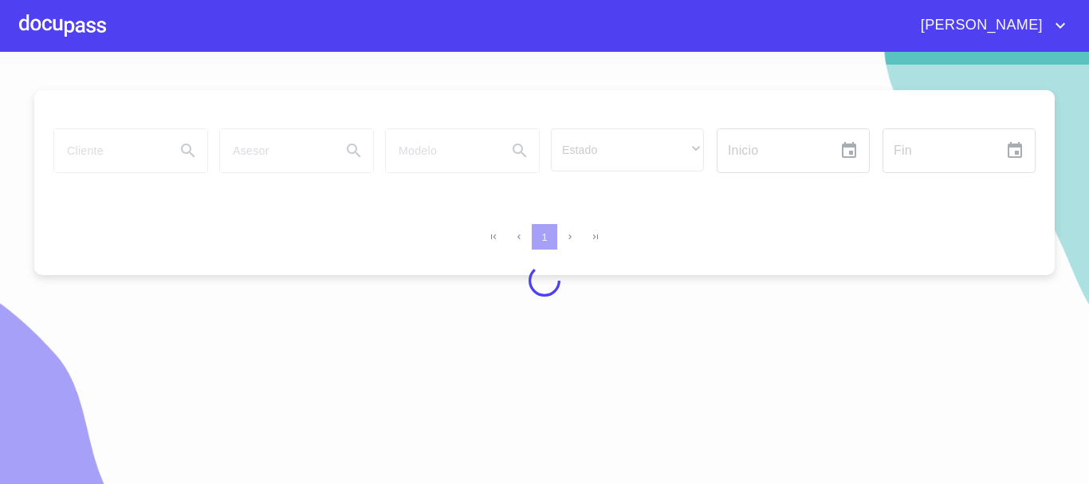
click at [95, 23] on div at bounding box center [62, 25] width 87 height 51
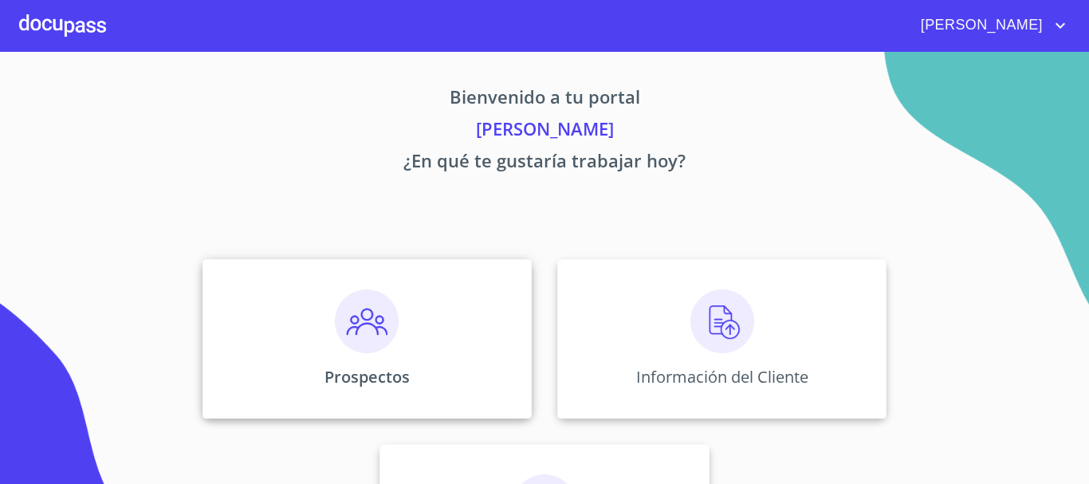
click at [360, 330] on img at bounding box center [367, 321] width 64 height 64
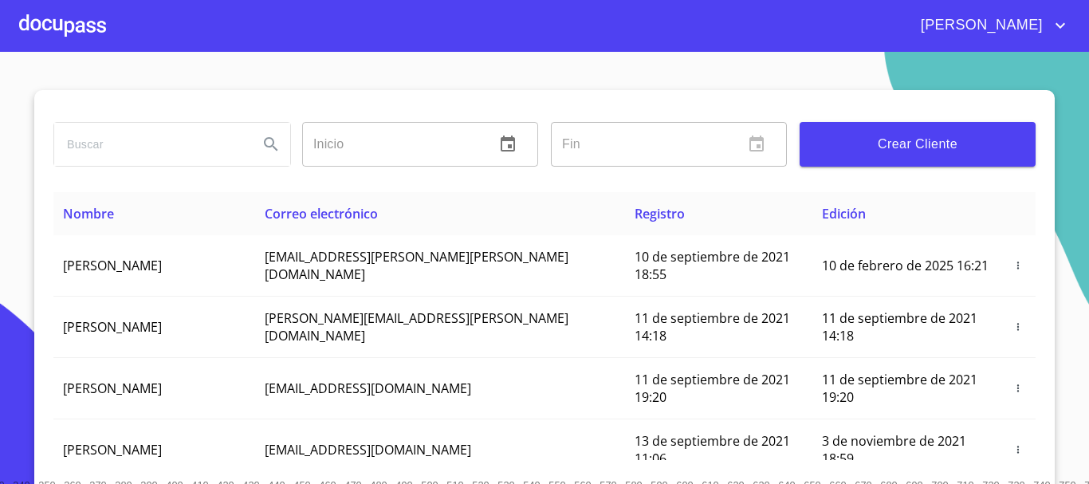
click at [145, 151] on input "search" at bounding box center [149, 144] width 191 height 43
type input "[PERSON_NAME] [PERSON_NAME]"
click at [265, 143] on icon "Search" at bounding box center [271, 144] width 19 height 19
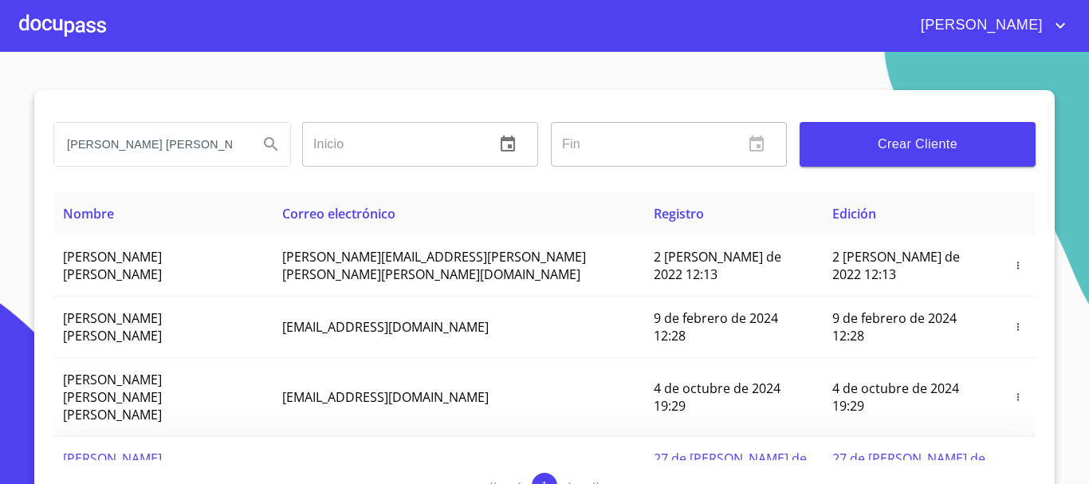
click at [1001, 437] on td at bounding box center [1018, 467] width 35 height 61
click at [1010, 462] on span "button" at bounding box center [1018, 467] width 16 height 11
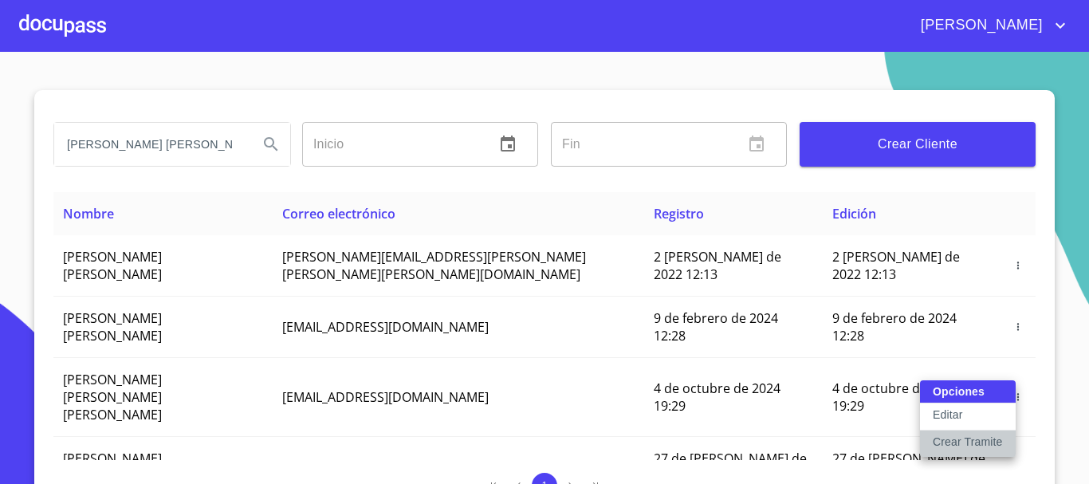
click at [972, 441] on p "Crear Tramite" at bounding box center [968, 442] width 70 height 16
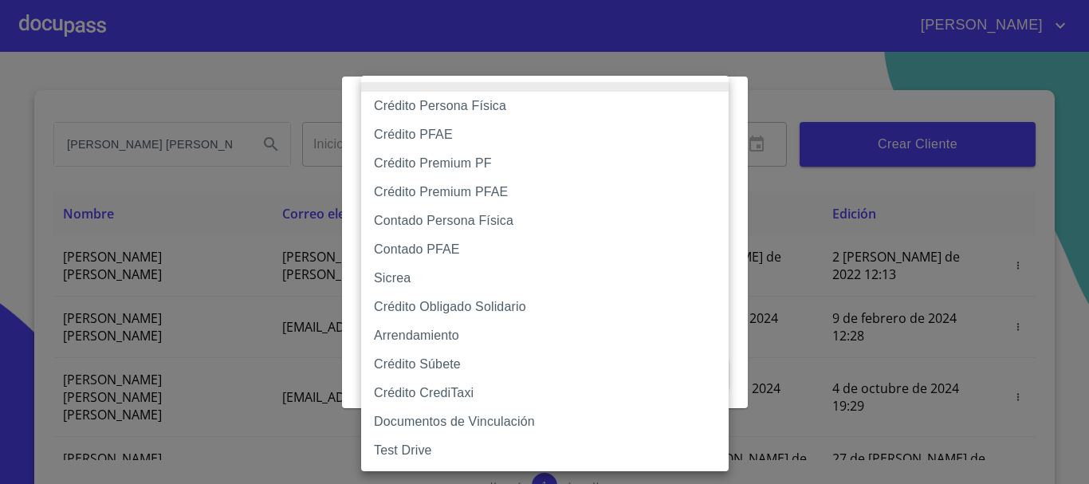
click at [677, 167] on body "[PERSON_NAME] [PERSON_NAME] [PERSON_NAME] Inicio ​ Fin ​ Crear Cliente Nombre C…" at bounding box center [544, 242] width 1089 height 484
click at [619, 248] on li "Contado PFAE" at bounding box center [545, 249] width 368 height 29
type input "60bfa0300d9865ccc24b067f"
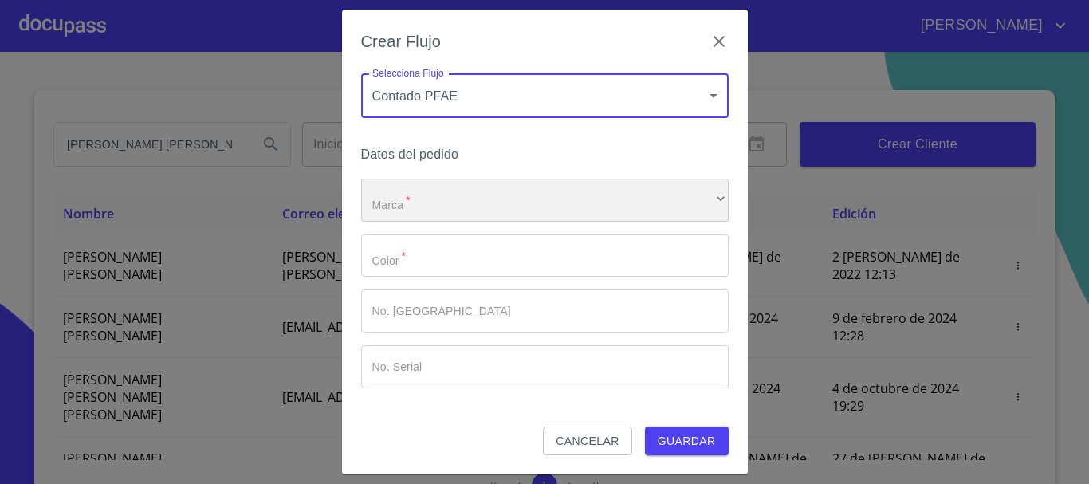
click at [497, 204] on div "​" at bounding box center [545, 200] width 368 height 43
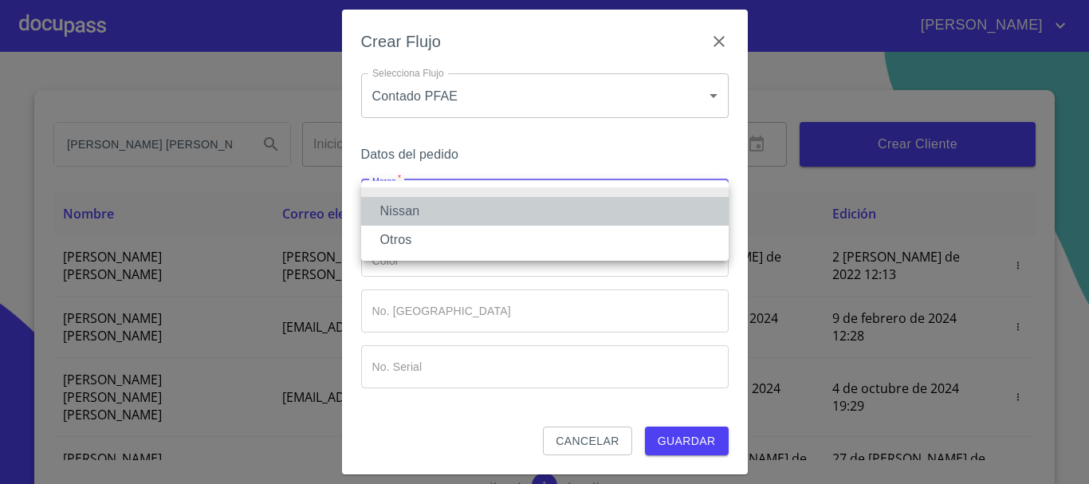
click at [438, 208] on li "Nissan" at bounding box center [545, 211] width 368 height 29
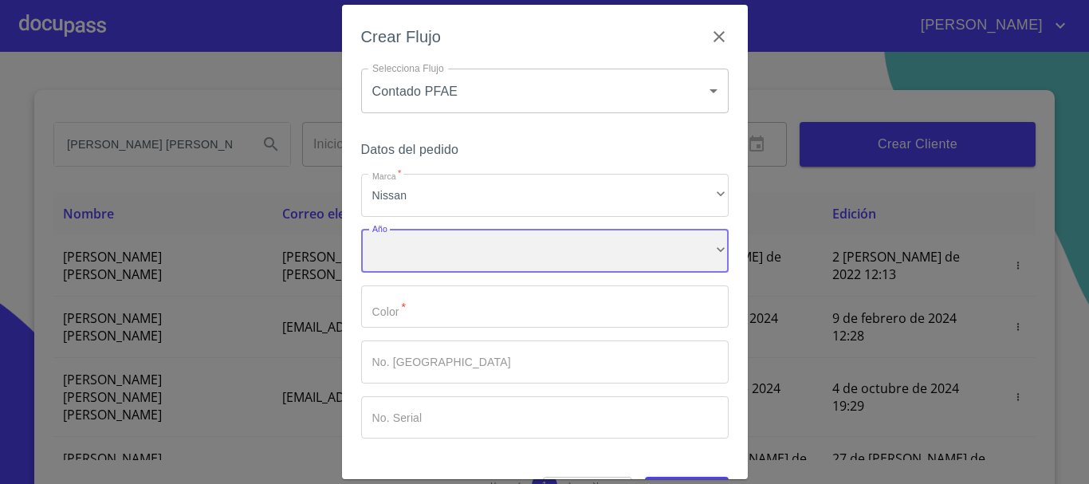
click at [427, 250] on div "​" at bounding box center [545, 251] width 368 height 43
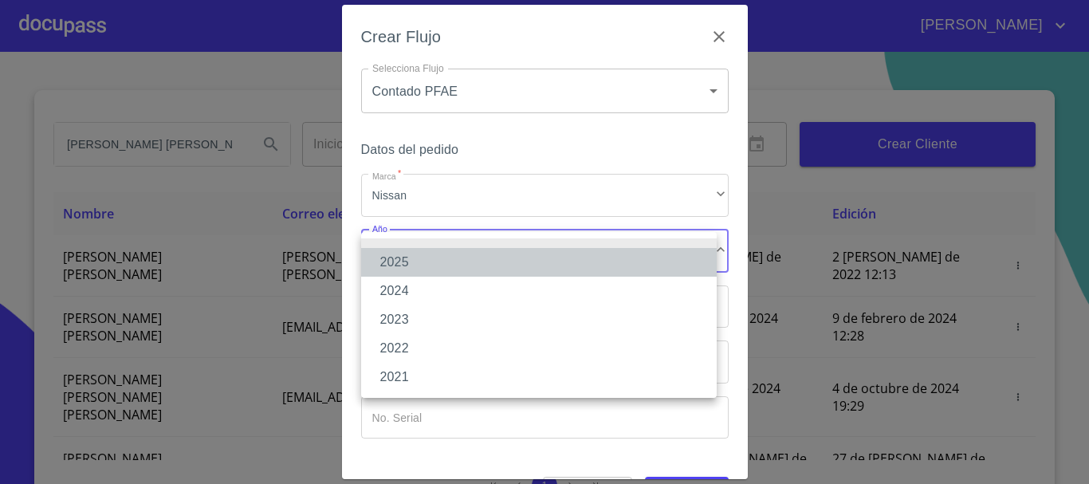
click at [409, 269] on li "2025" at bounding box center [539, 262] width 356 height 29
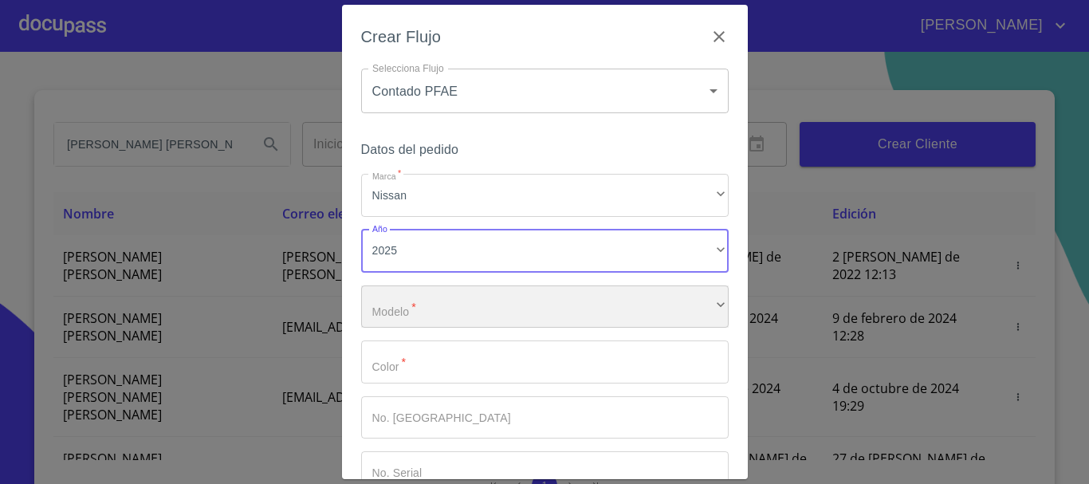
click at [430, 306] on div "​" at bounding box center [545, 306] width 368 height 43
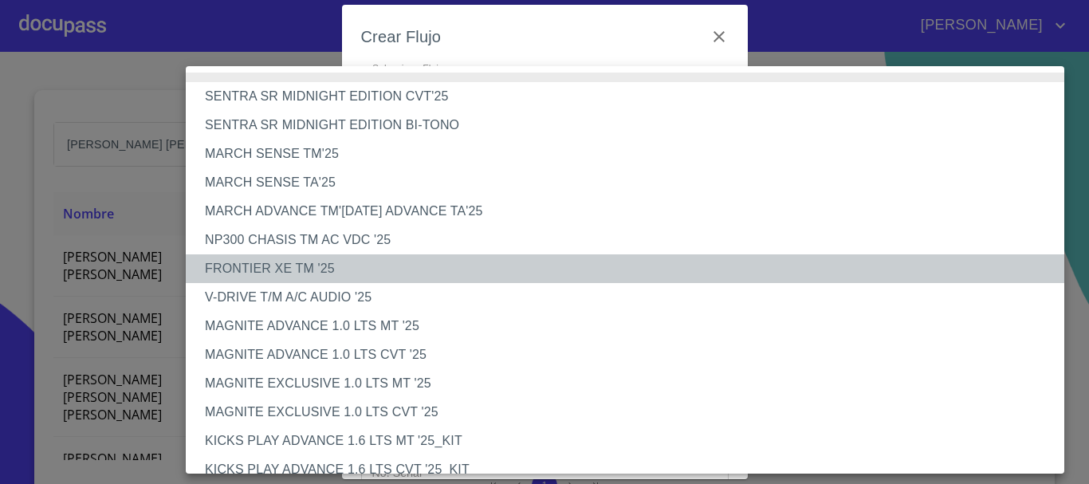
click at [325, 266] on li "FRONTIER XE TM '25" at bounding box center [631, 268] width 891 height 29
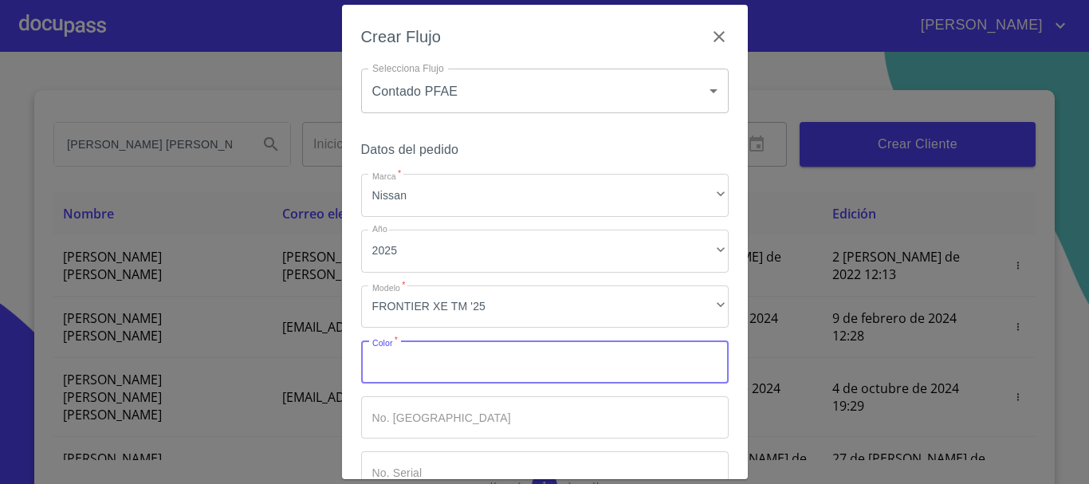
click at [413, 366] on input "Marca   *" at bounding box center [545, 361] width 368 height 43
type input "GRIS VOLCANICO"
click at [421, 383] on input "Marca   *" at bounding box center [517, 361] width 312 height 43
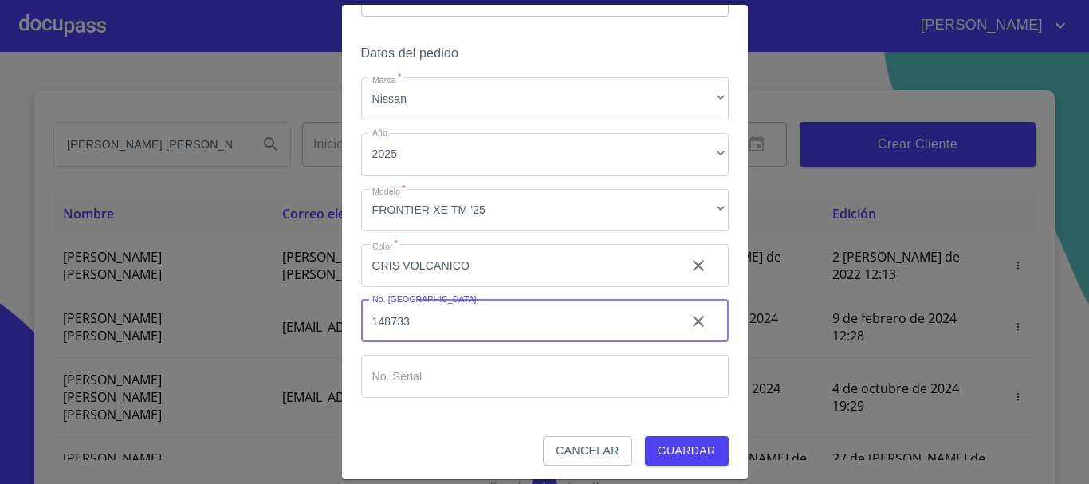
scroll to position [102, 0]
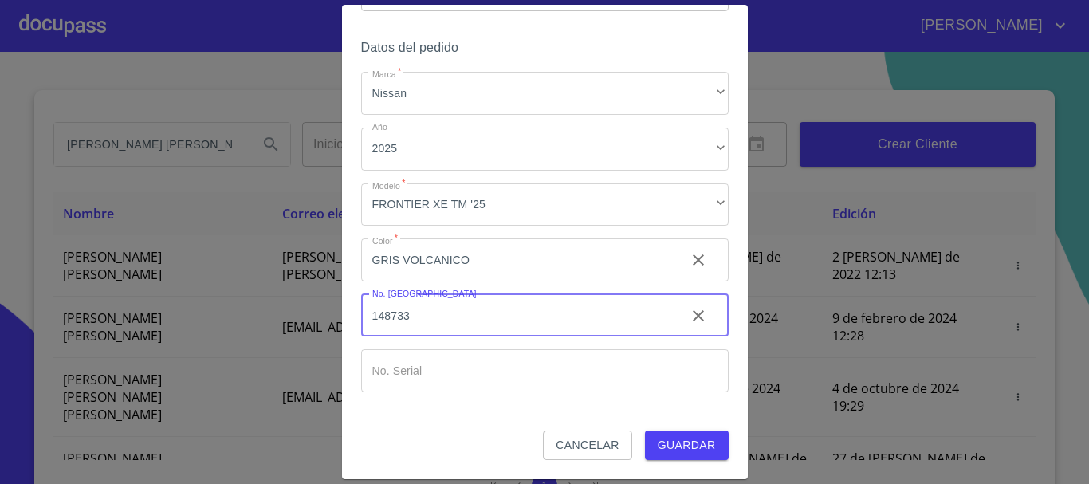
type input "148733"
click at [426, 375] on input "Marca   *" at bounding box center [545, 370] width 368 height 43
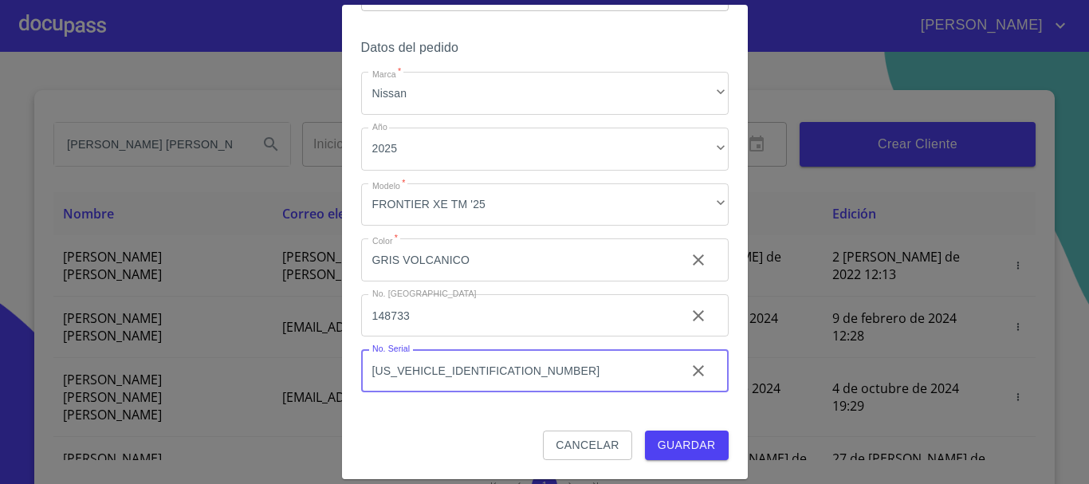
type input "[US_VEHICLE_IDENTIFICATION_NUMBER]"
click at [664, 439] on span "Guardar" at bounding box center [687, 445] width 58 height 20
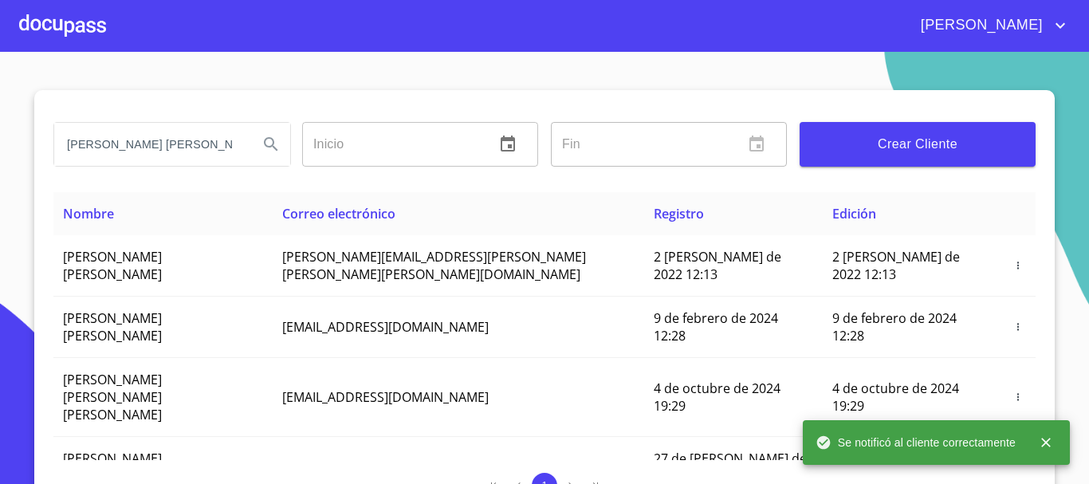
click at [90, 24] on div at bounding box center [62, 25] width 87 height 51
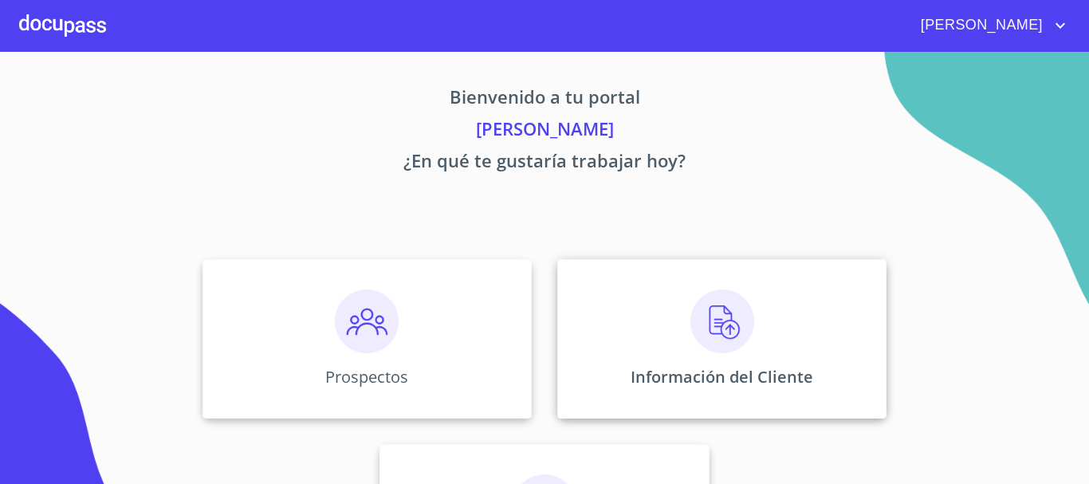
click at [722, 328] on img at bounding box center [722, 321] width 64 height 64
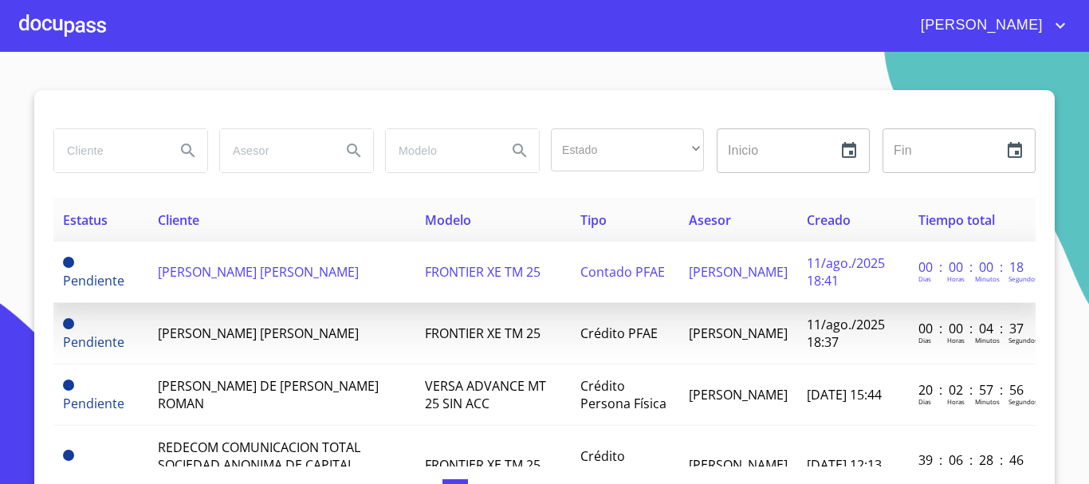
click at [188, 278] on span "[PERSON_NAME] [PERSON_NAME]" at bounding box center [258, 272] width 201 height 18
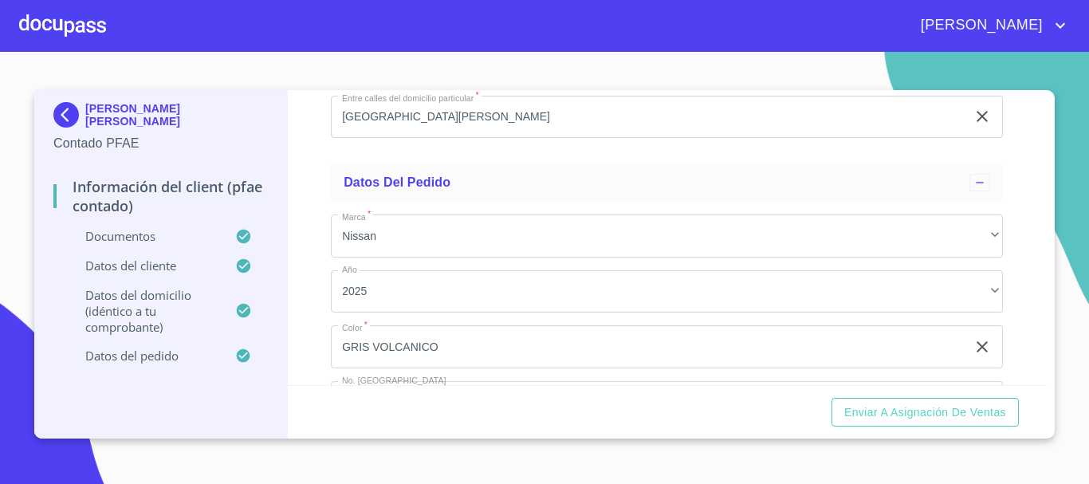
scroll to position [4142, 0]
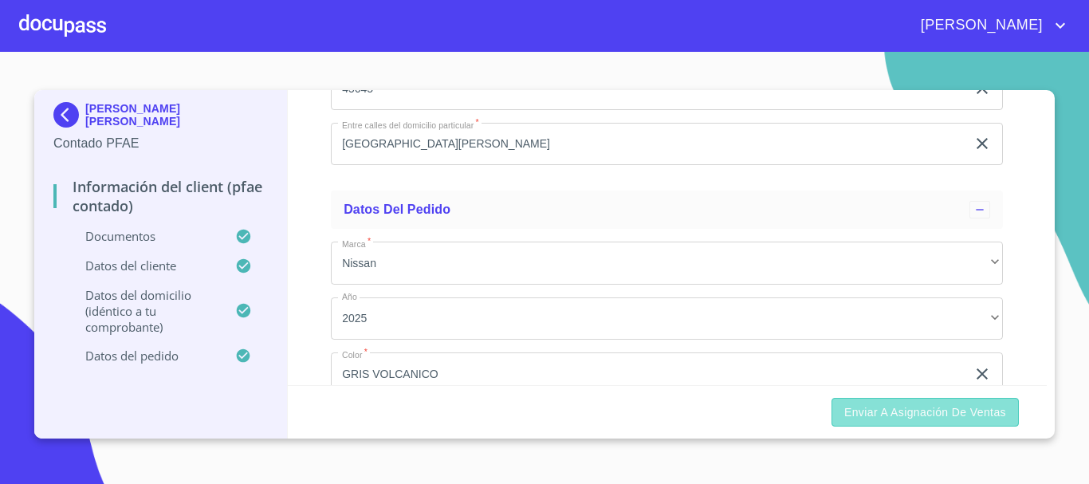
click at [866, 411] on span "Enviar a Asignación de Ventas" at bounding box center [925, 413] width 162 height 20
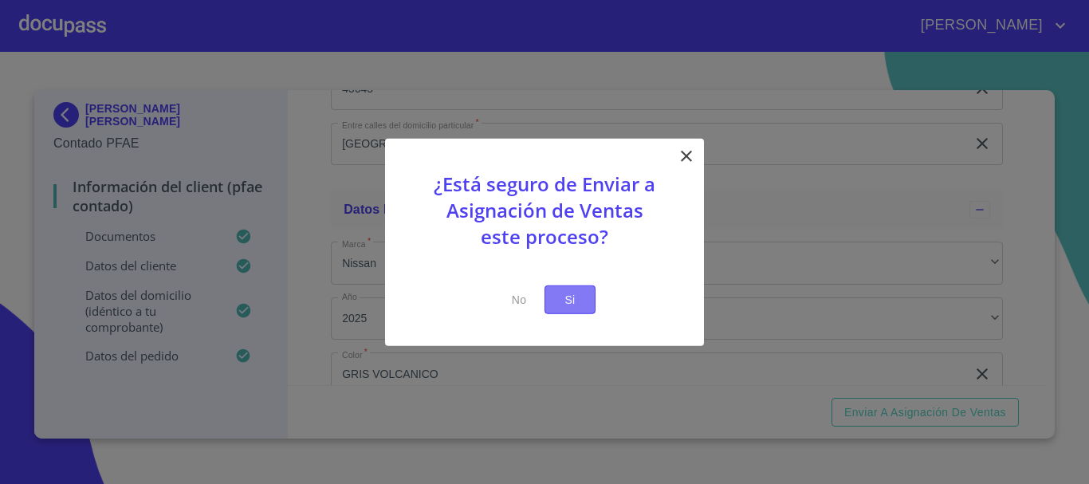
click at [568, 308] on span "Si" at bounding box center [570, 299] width 26 height 20
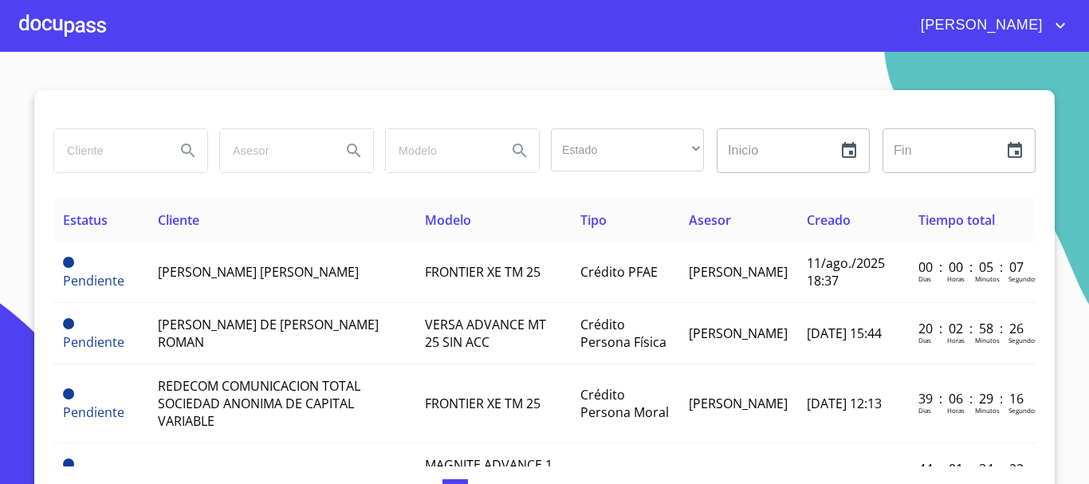
click at [54, 15] on div at bounding box center [62, 25] width 87 height 51
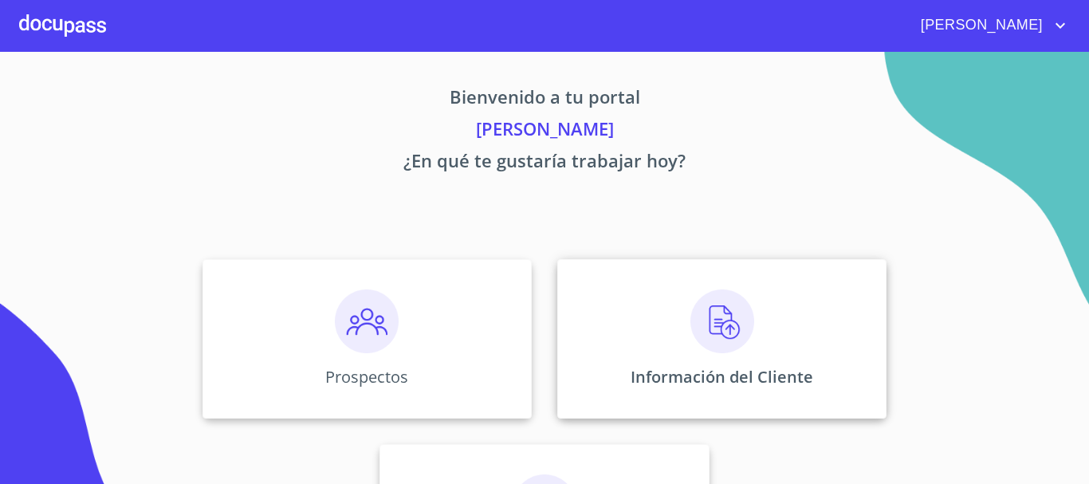
click at [691, 333] on img at bounding box center [722, 321] width 64 height 64
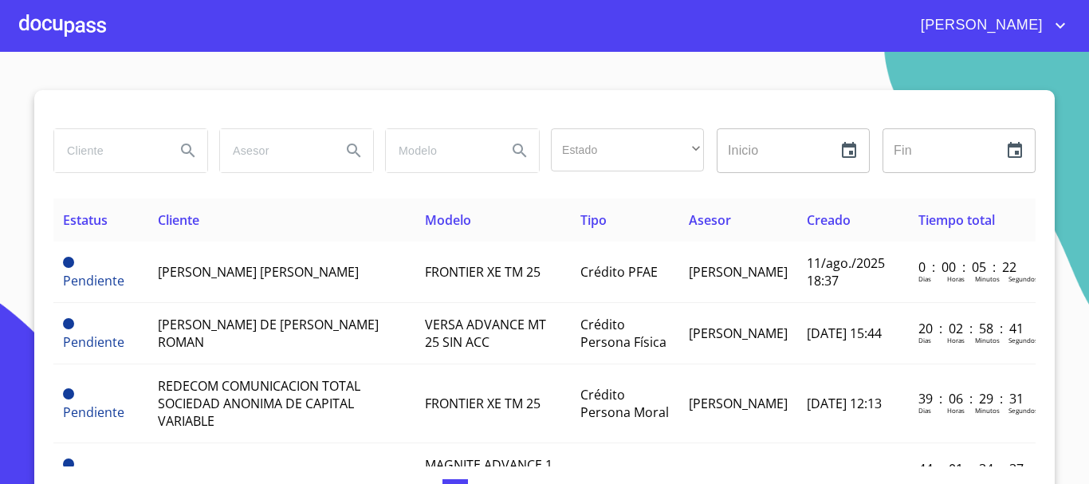
click at [92, 159] on input "search" at bounding box center [108, 150] width 108 height 43
type input "[PERSON_NAME]"
click at [180, 150] on icon "Search" at bounding box center [188, 150] width 19 height 19
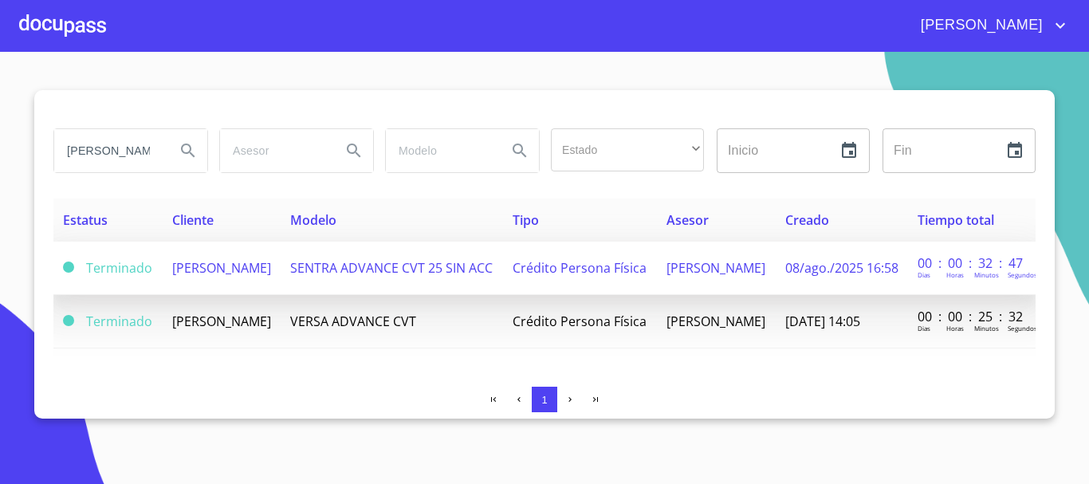
click at [204, 277] on span "[PERSON_NAME]" at bounding box center [221, 268] width 99 height 18
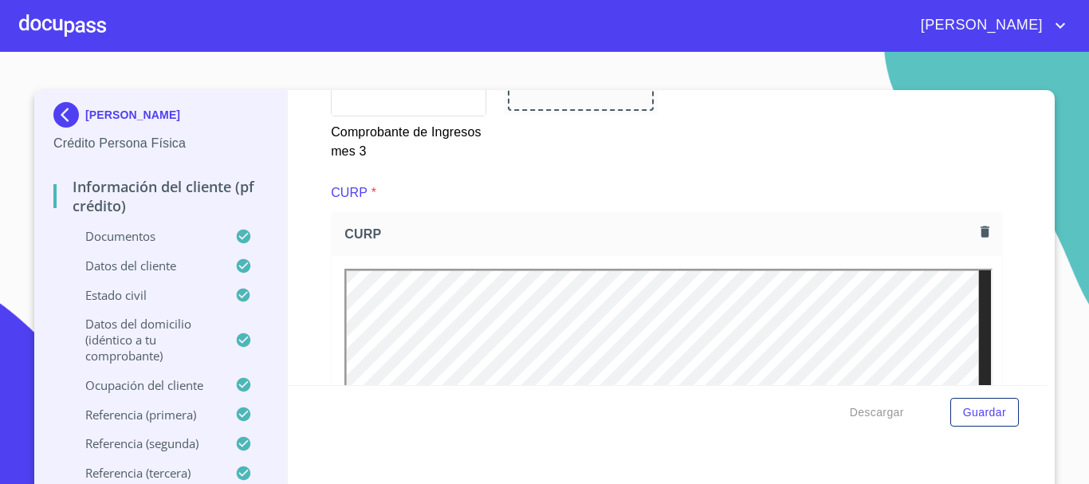
scroll to position [85, 0]
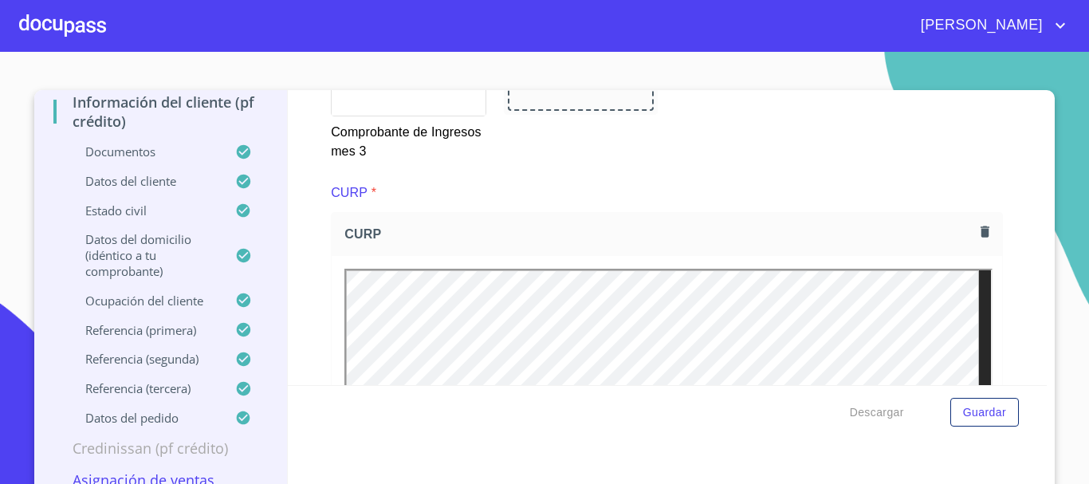
click at [195, 478] on p "Asignación de Ventas" at bounding box center [160, 479] width 214 height 19
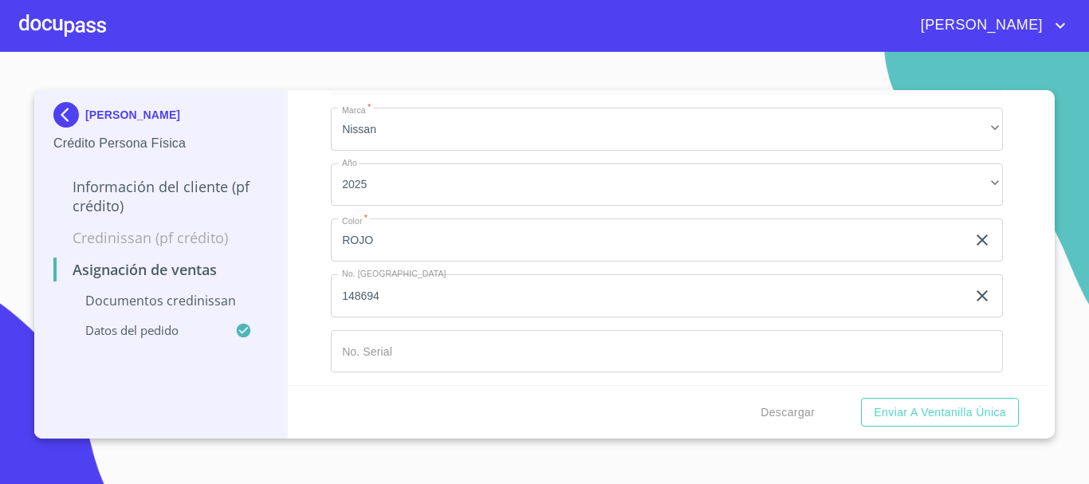
scroll to position [428, 0]
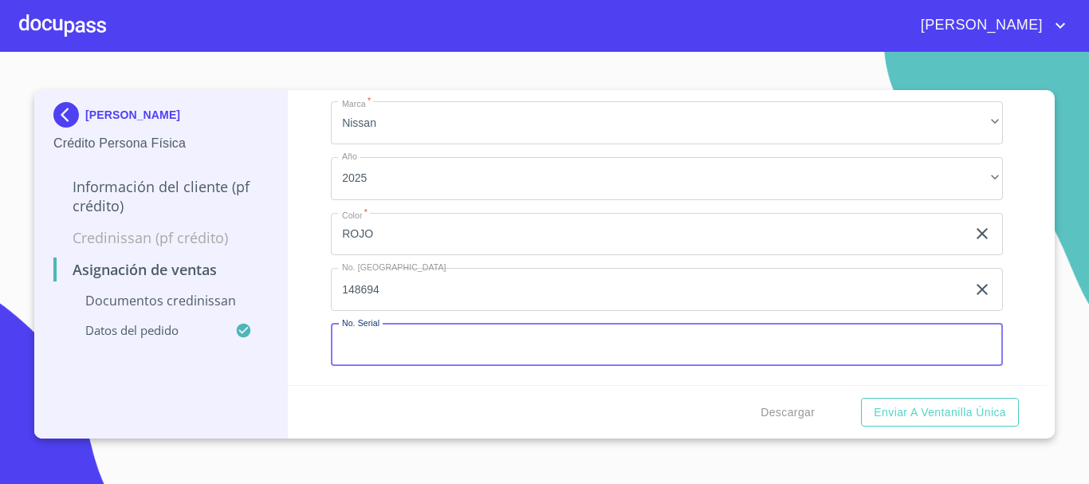
click at [406, 354] on input "Marca   *" at bounding box center [667, 345] width 672 height 43
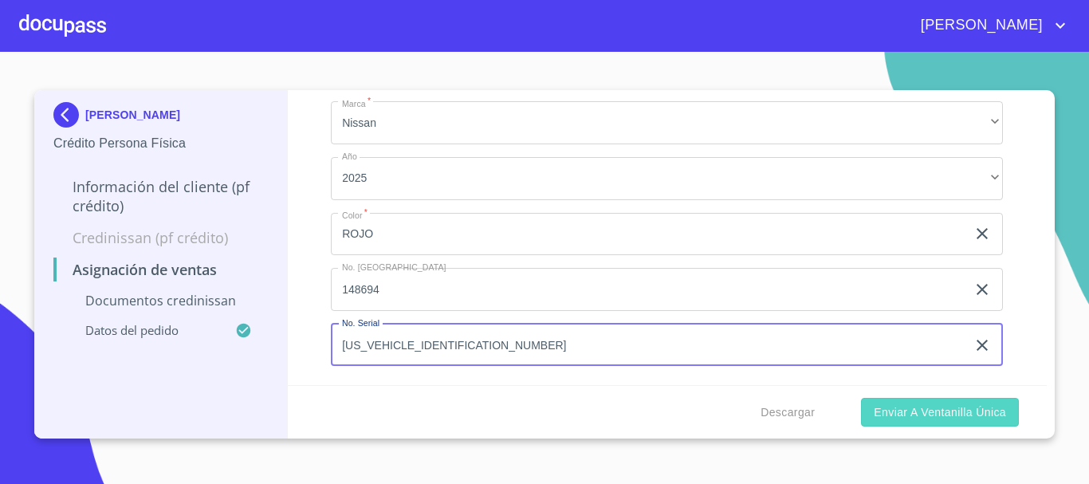
type input "3N1AB8AE5SY299570"
click at [946, 407] on span "Enviar a Ventanilla única" at bounding box center [940, 413] width 132 height 20
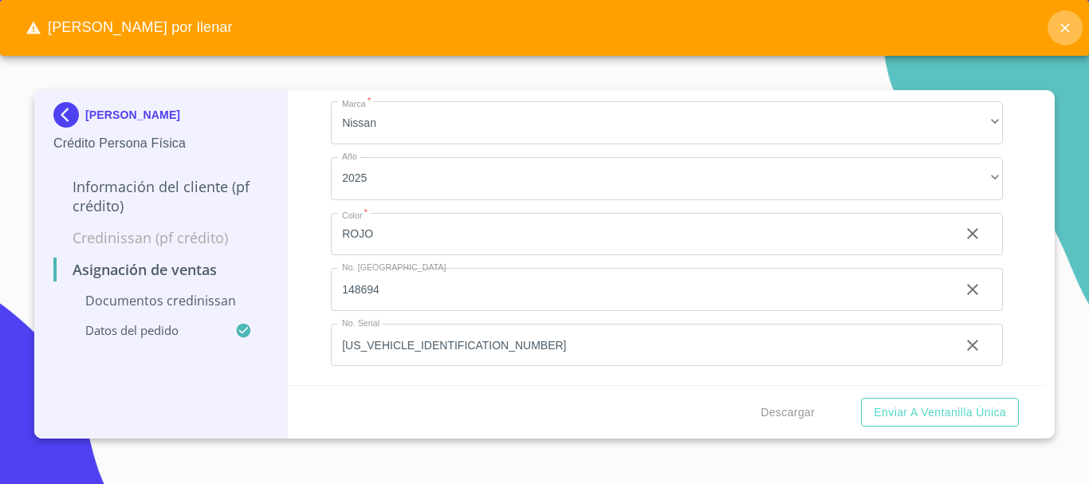
click at [1065, 27] on icon "close" at bounding box center [1065, 28] width 10 height 10
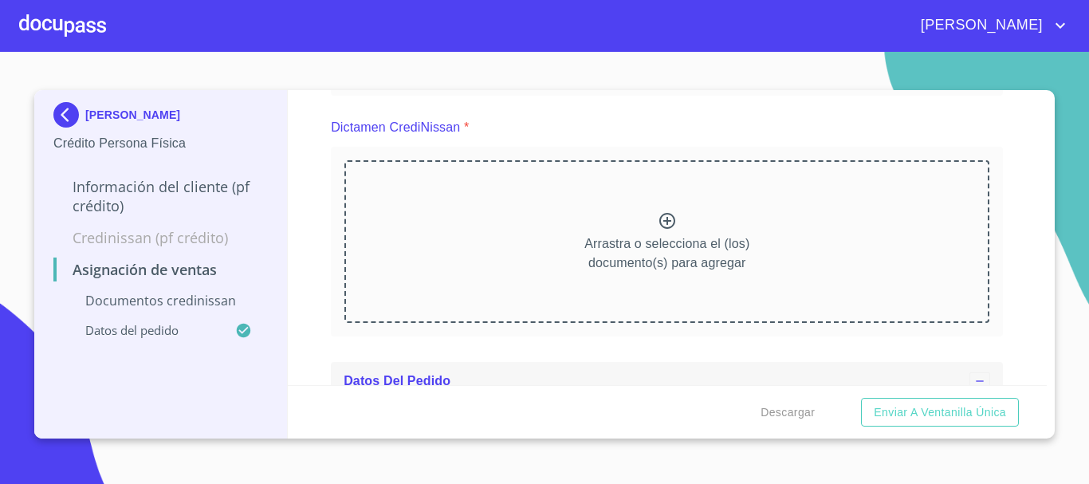
scroll to position [109, 0]
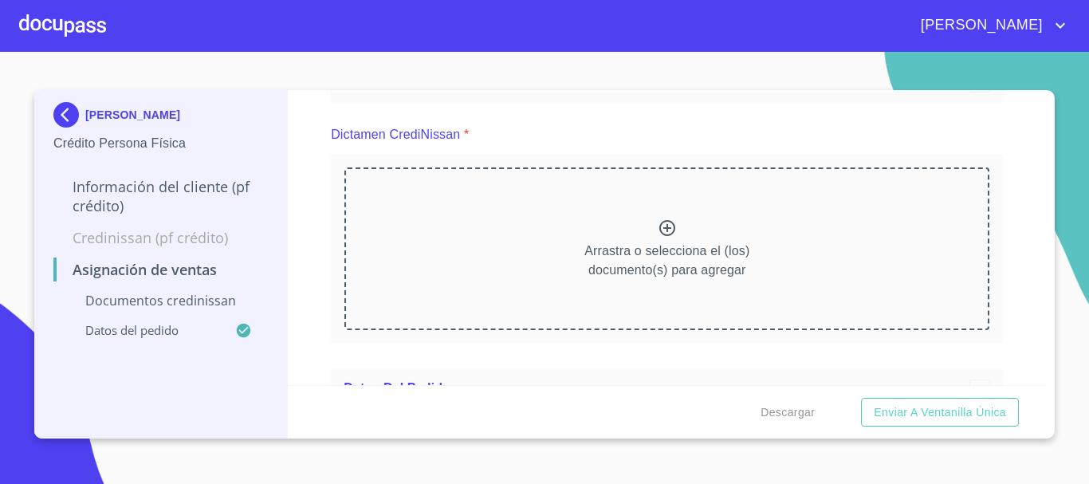
click at [664, 227] on icon at bounding box center [667, 228] width 16 height 16
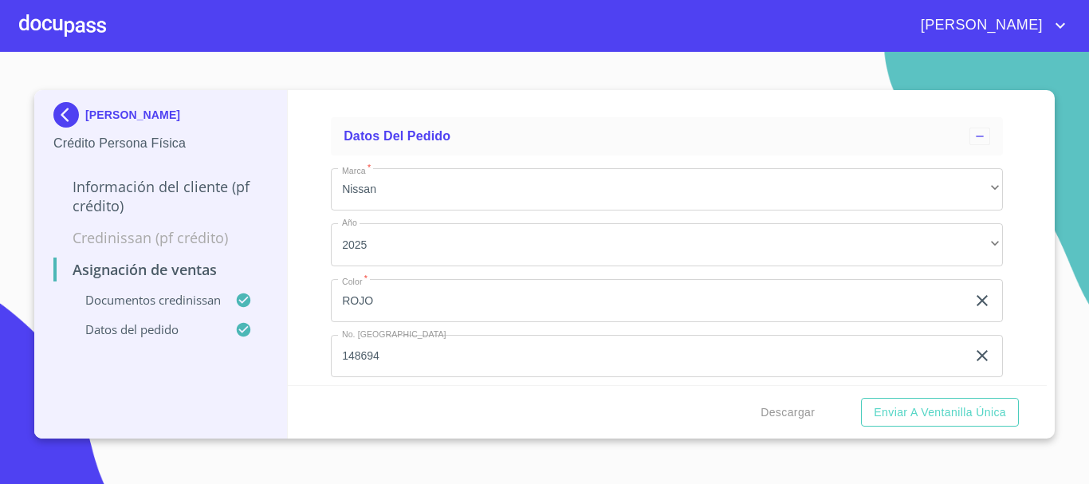
scroll to position [855, 0]
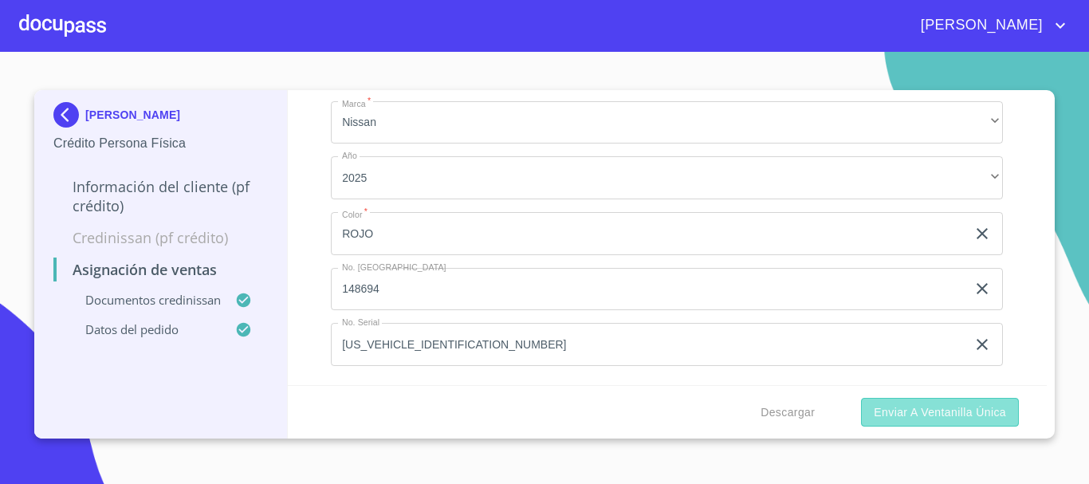
click at [945, 406] on span "Enviar a Ventanilla única" at bounding box center [940, 413] width 132 height 20
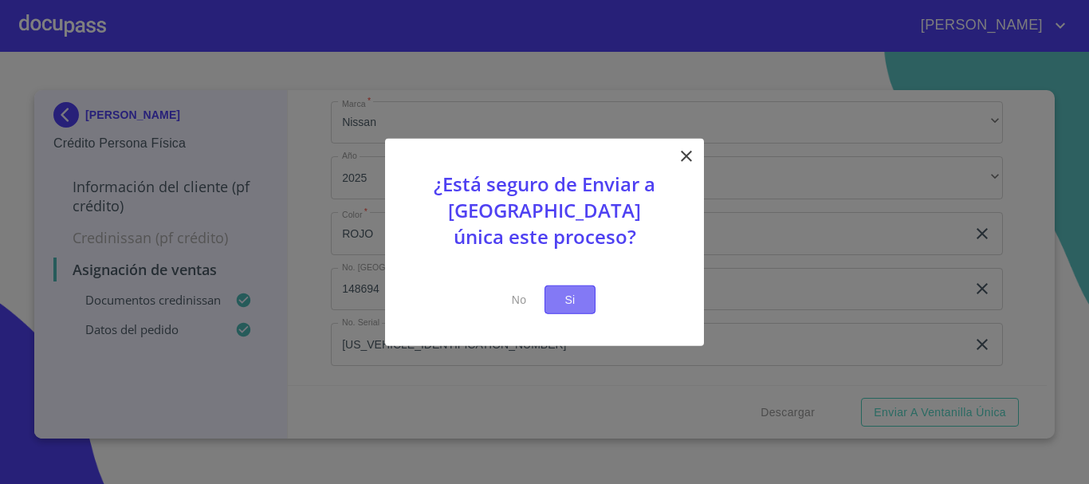
click at [575, 299] on span "Si" at bounding box center [570, 299] width 26 height 20
